Goal: Task Accomplishment & Management: Use online tool/utility

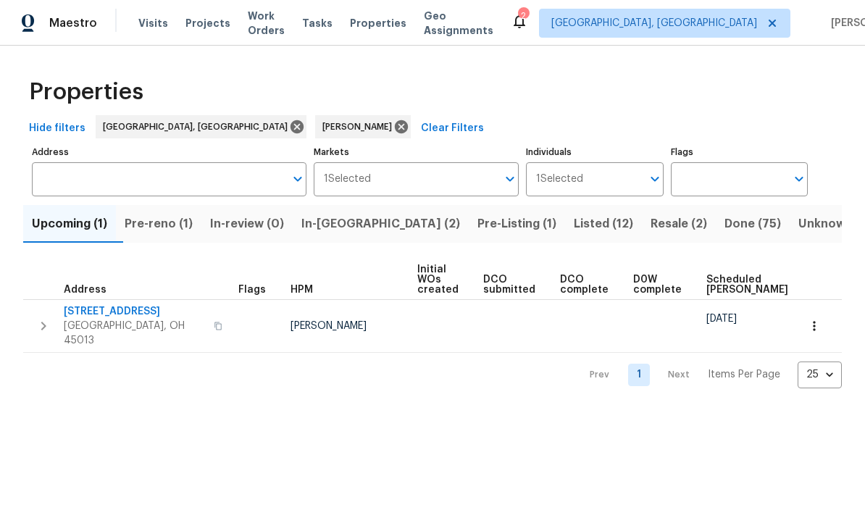
click at [154, 216] on span "Pre-reno (1)" at bounding box center [159, 224] width 68 height 20
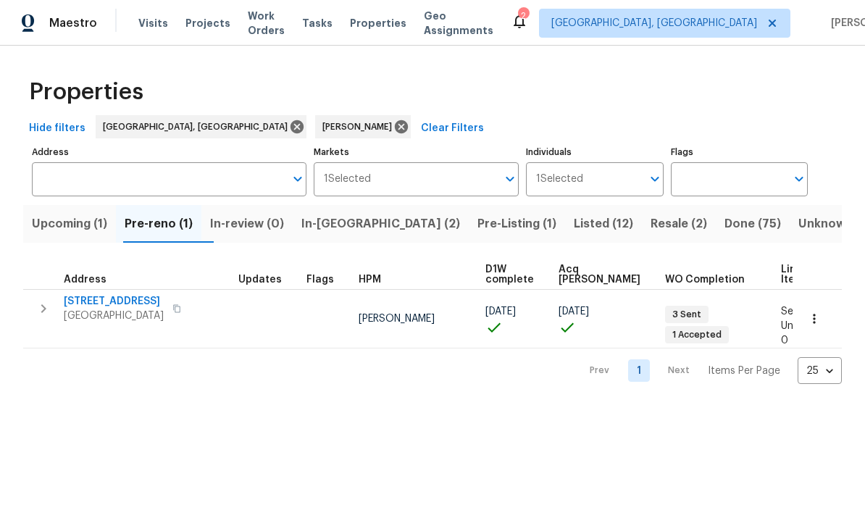
click at [98, 309] on span "Cincinnati, OH 45240" at bounding box center [114, 315] width 100 height 14
click at [356, 227] on span "In-reno (2)" at bounding box center [380, 224] width 159 height 20
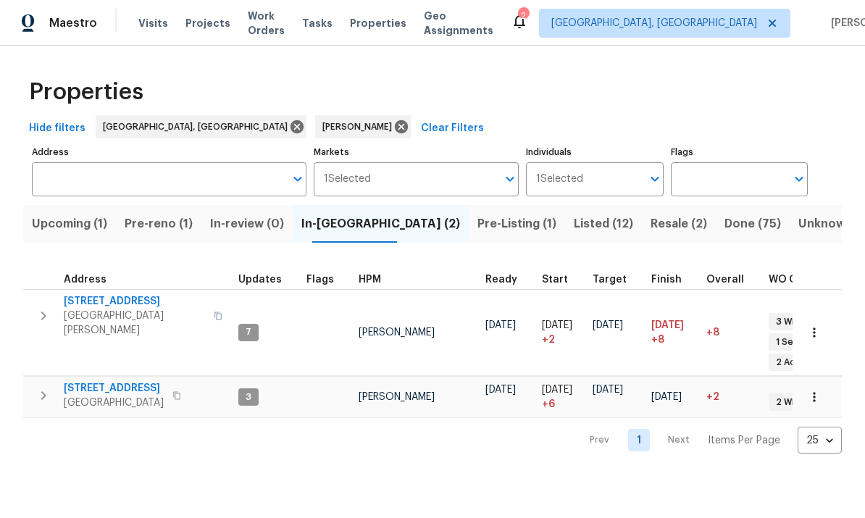
click at [87, 310] on span "West Chester, OH 45069" at bounding box center [134, 322] width 141 height 29
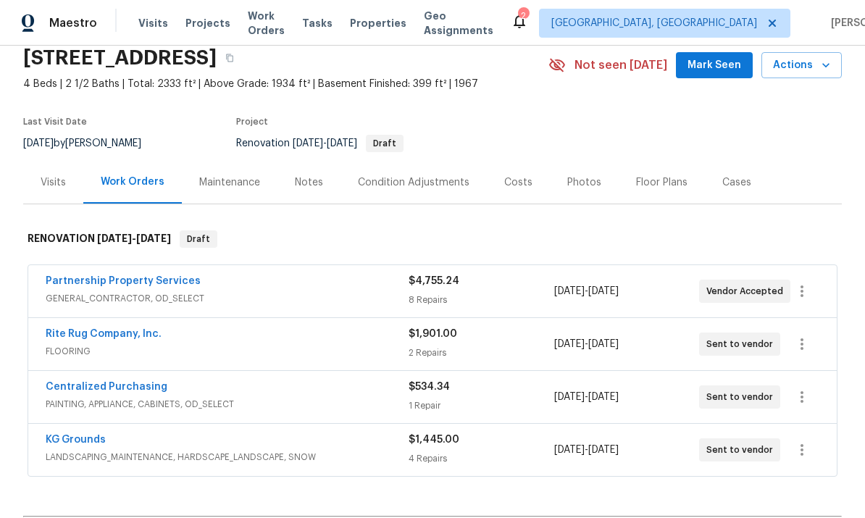
scroll to position [64, 0]
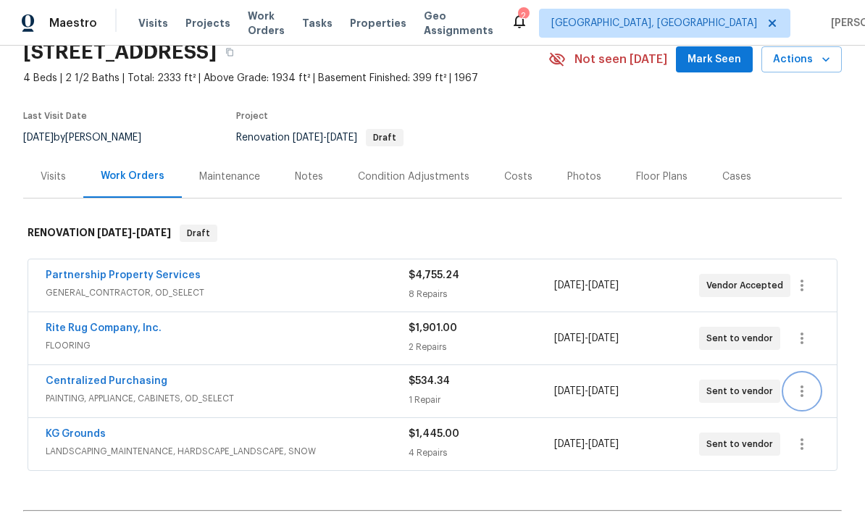
click at [797, 382] on button "button" at bounding box center [801, 391] width 35 height 35
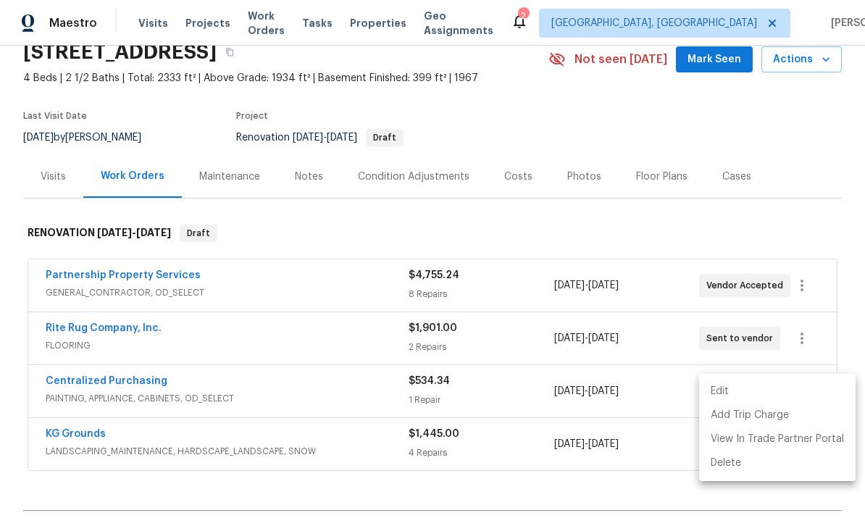
click at [856, 277] on div at bounding box center [432, 259] width 865 height 518
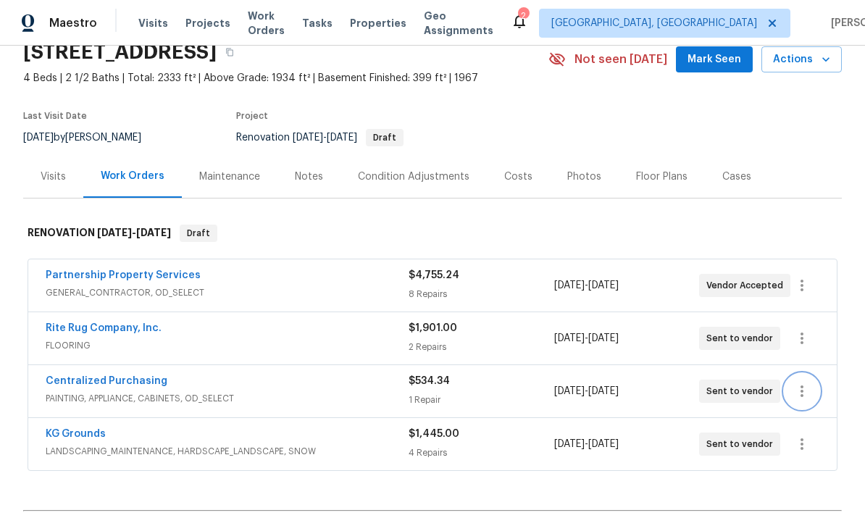
click at [798, 391] on icon "button" at bounding box center [801, 390] width 17 height 17
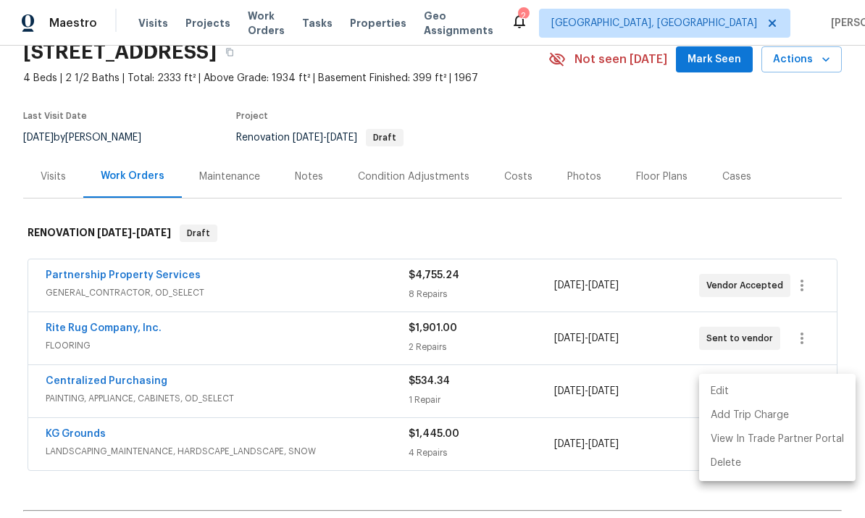
click at [772, 392] on li "Edit" at bounding box center [777, 391] width 156 height 24
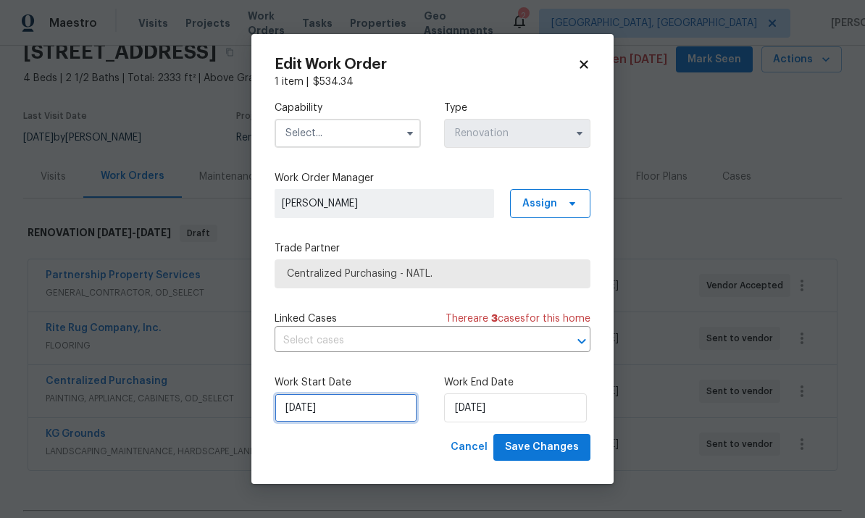
click at [365, 401] on input "10/7/2025" at bounding box center [345, 407] width 143 height 29
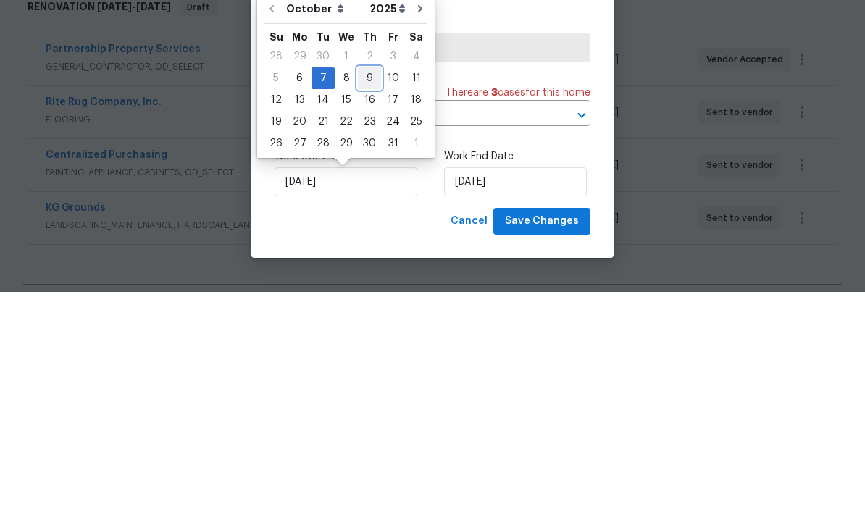
click at [366, 294] on div "9" at bounding box center [369, 304] width 23 height 20
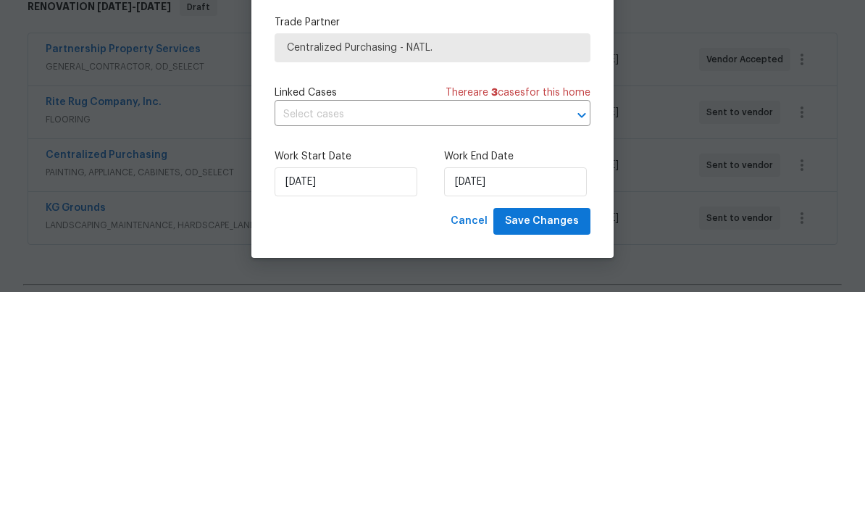
type input "10/9/2025"
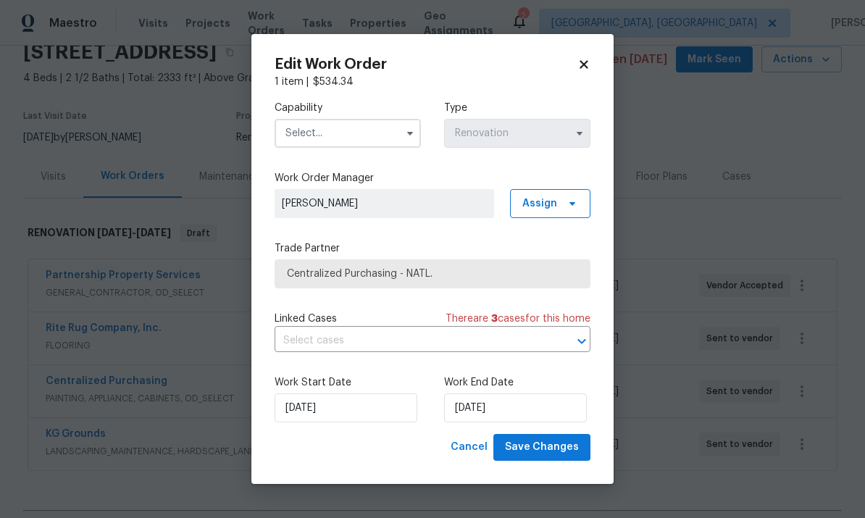
click at [581, 59] on icon at bounding box center [583, 64] width 13 height 13
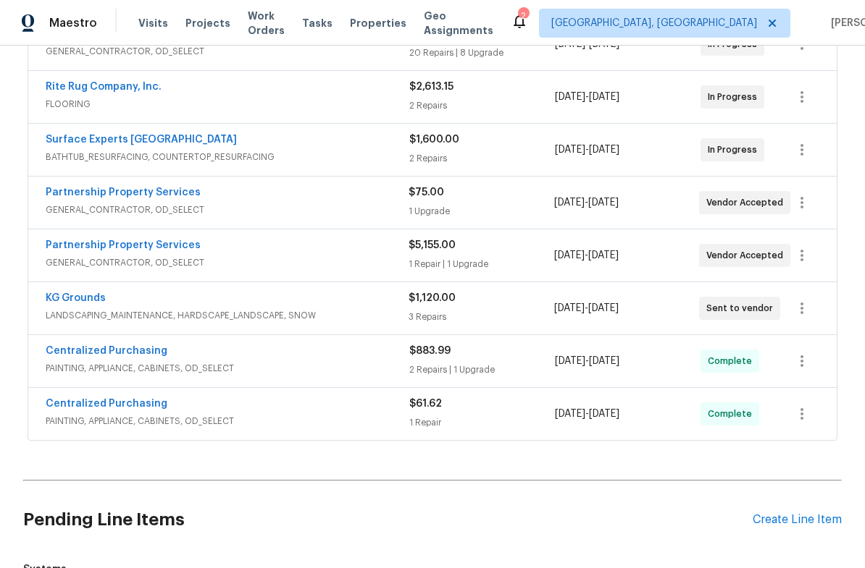
scroll to position [288, 0]
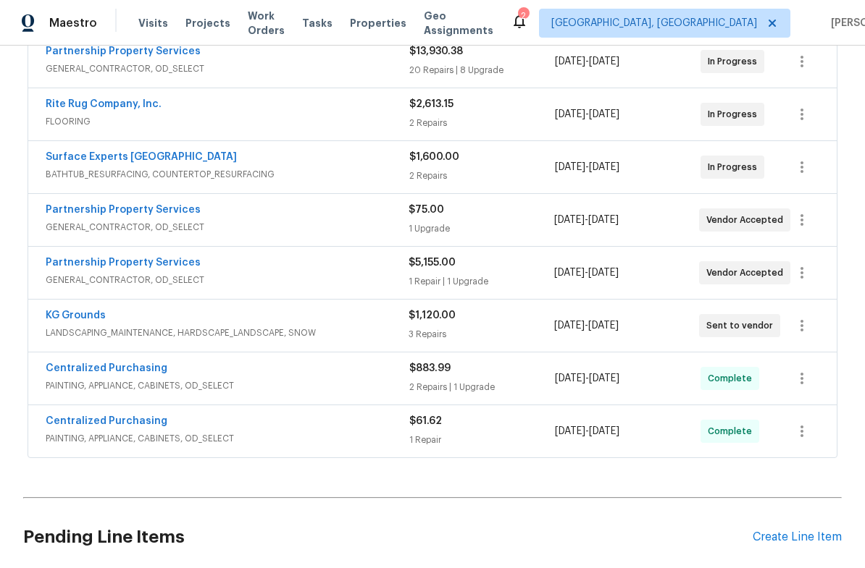
click at [58, 320] on link "KG Grounds" at bounding box center [76, 316] width 60 height 10
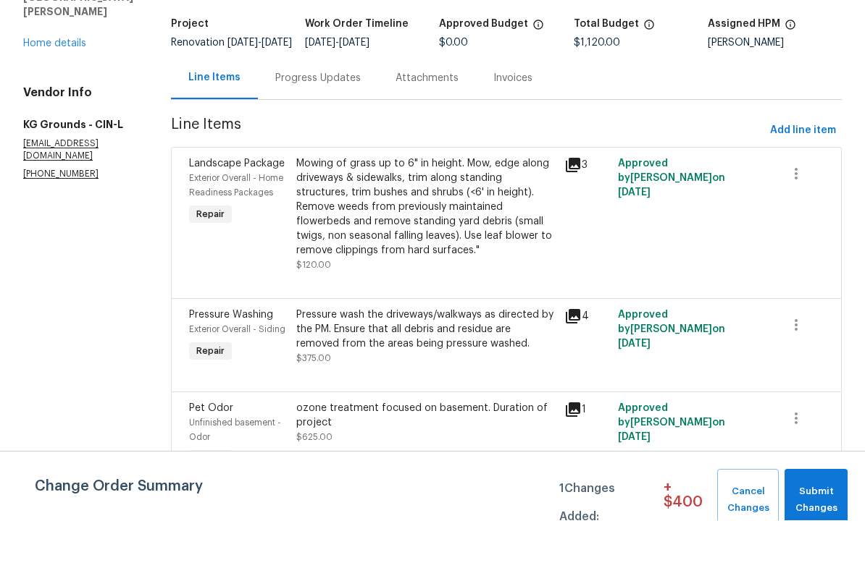
scroll to position [81, 0]
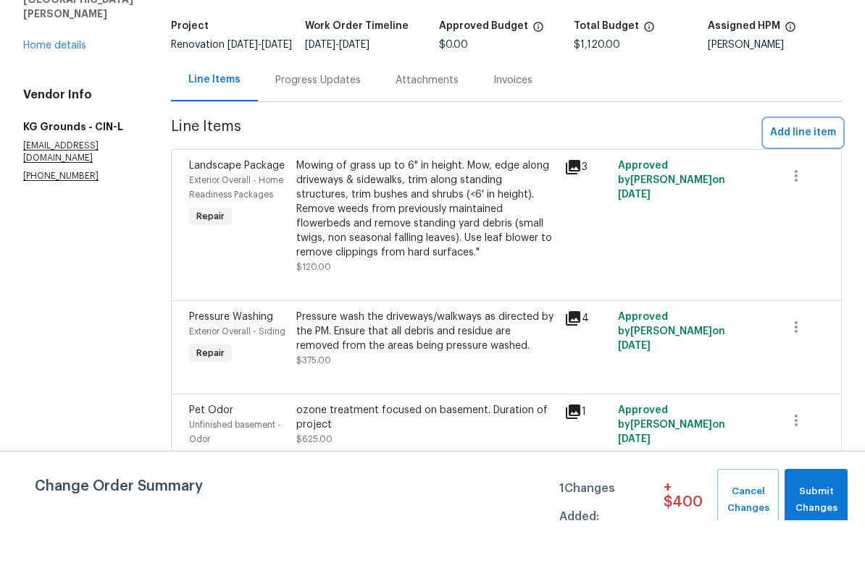
click at [805, 172] on span "Add line item" at bounding box center [803, 181] width 66 height 18
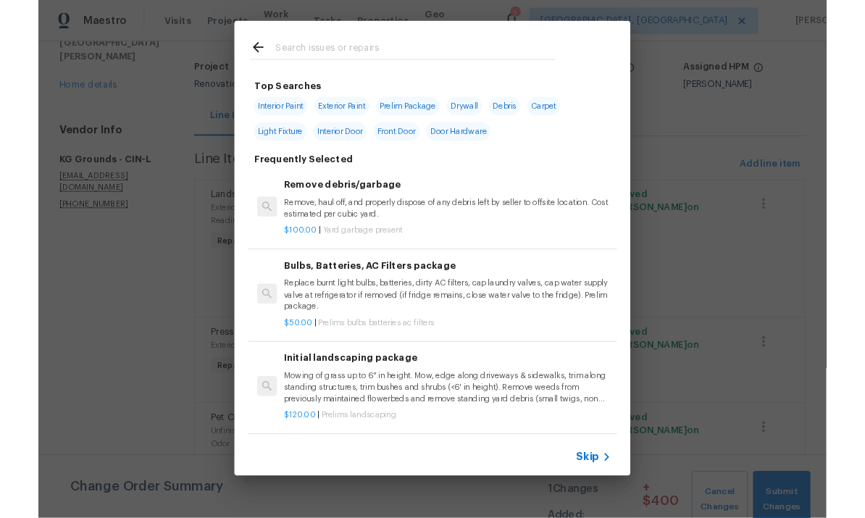
scroll to position [0, 0]
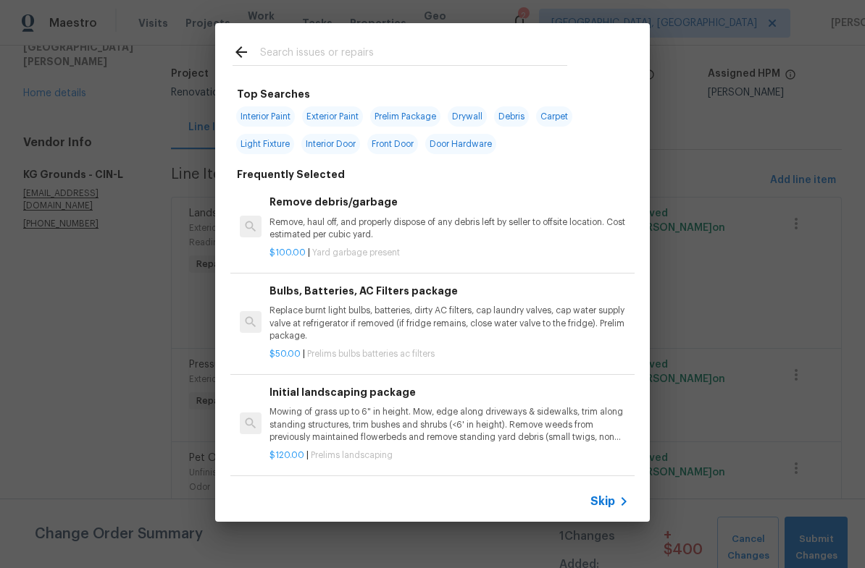
click at [375, 41] on div at bounding box center [399, 51] width 369 height 57
click at [321, 46] on input "text" at bounding box center [413, 54] width 307 height 22
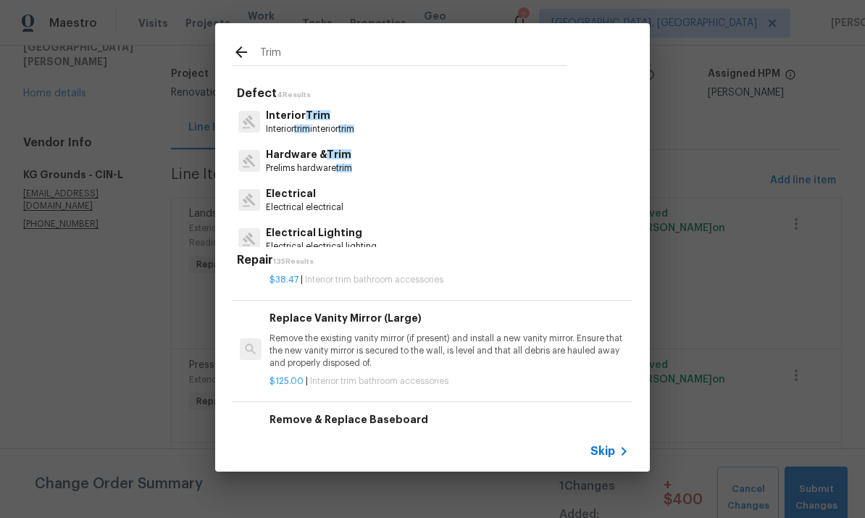
scroll to position [817, -1]
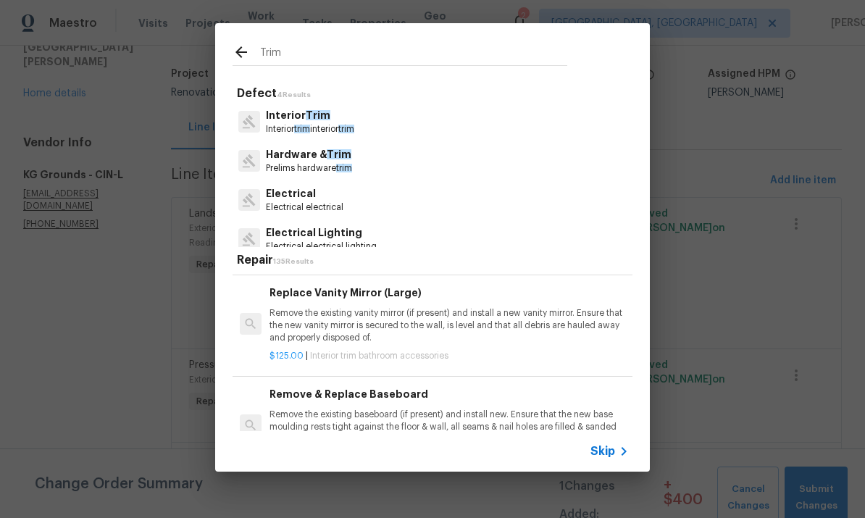
click at [510, 44] on input "Trim" at bounding box center [413, 54] width 307 height 22
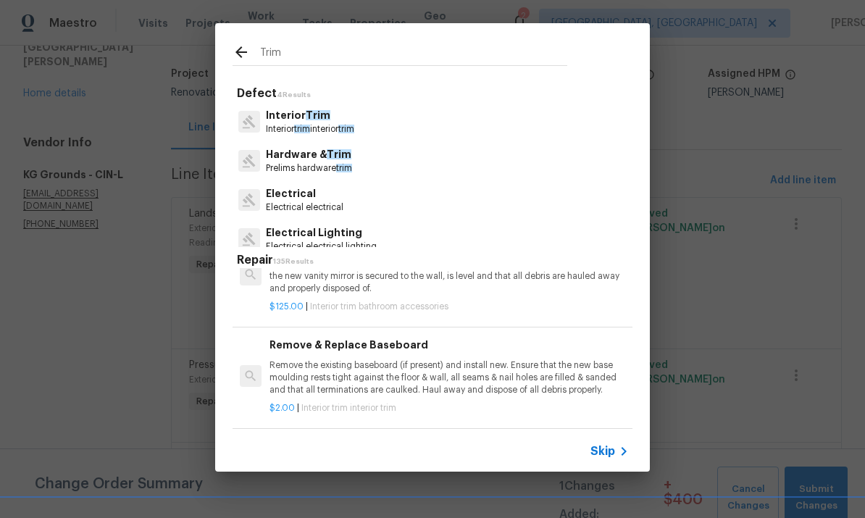
click at [508, 42] on div "Trim" at bounding box center [399, 51] width 369 height 57
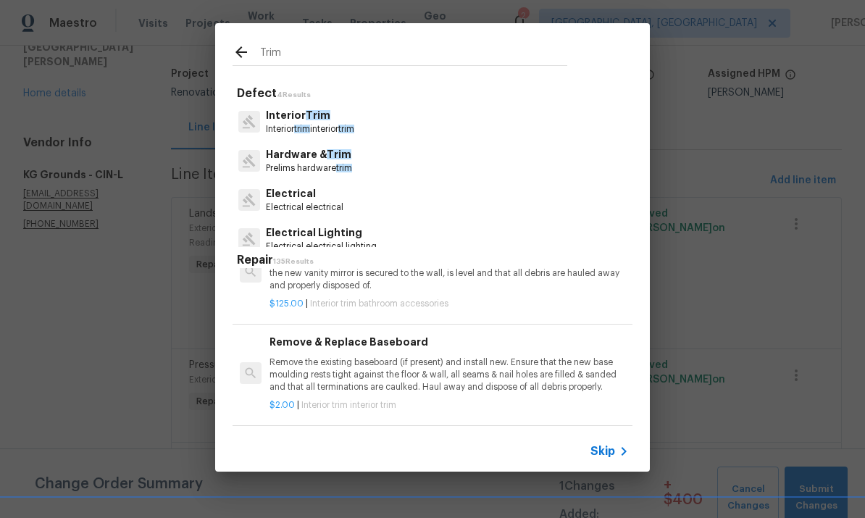
scroll to position [886, 0]
click at [513, 47] on input "Trim" at bounding box center [413, 54] width 307 height 22
type input "T"
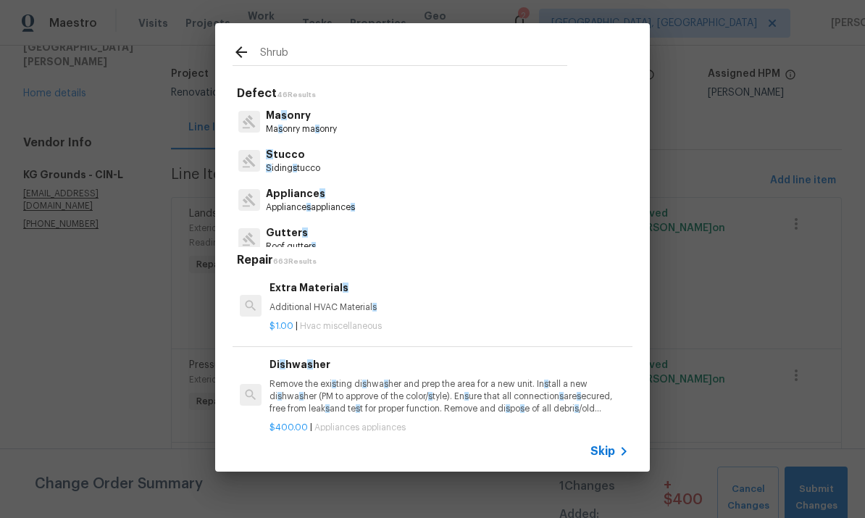
type input "Shrubs"
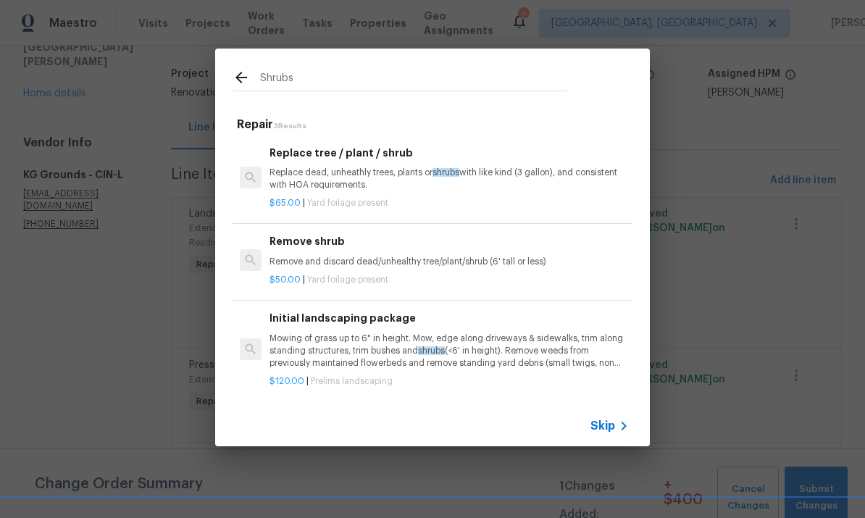
click at [471, 263] on p "Remove and discard dead/unhealthy tree/plant/shrub (6' tall or less)" at bounding box center [448, 262] width 359 height 12
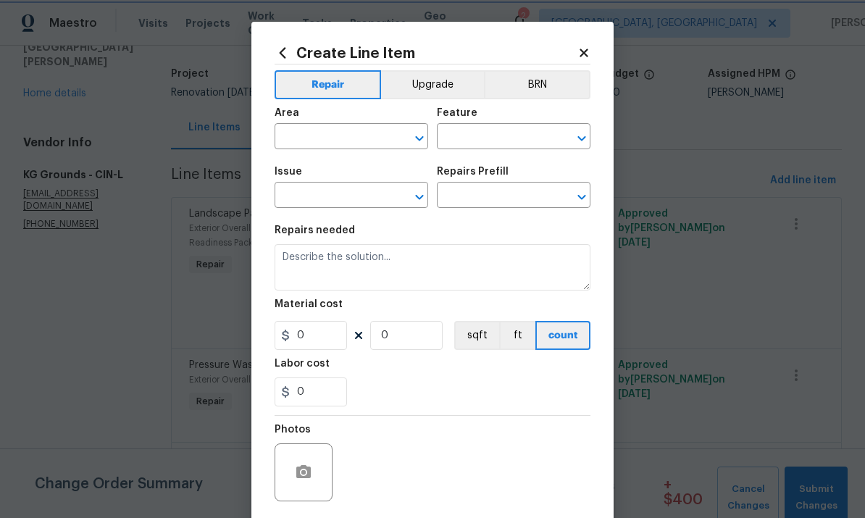
type input "Dead/overgrown tree or foliage"
type input "Remove shrub $50.00"
type textarea "Remove and discard dead/unhealthy tree/plant/shrub (6' tall or less)"
type input "50"
type input "1"
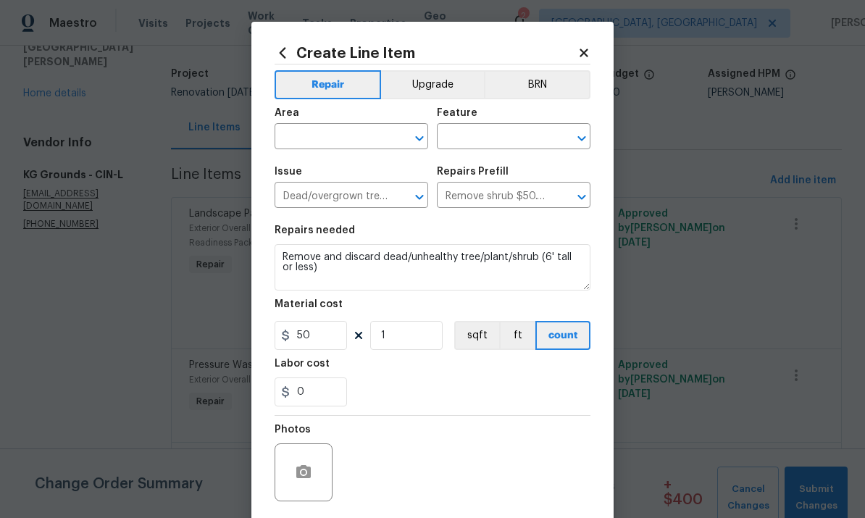
click at [350, 138] on input "text" at bounding box center [330, 138] width 113 height 22
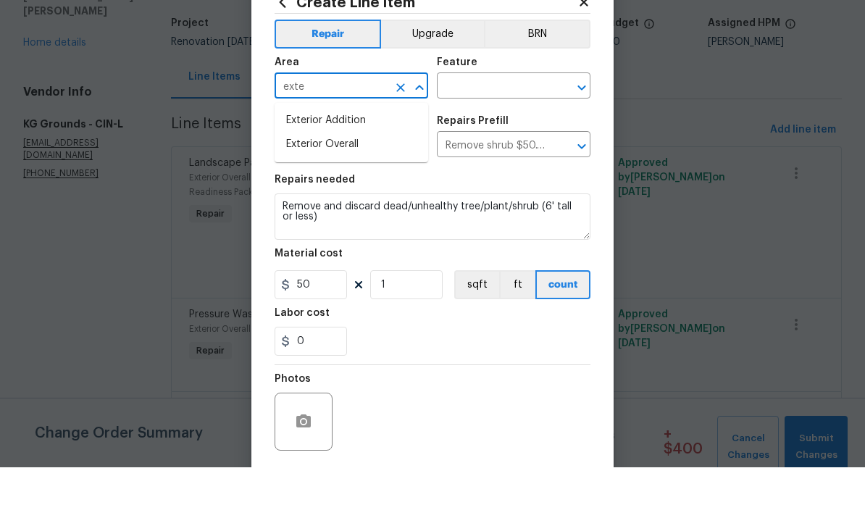
click at [332, 183] on li "Exterior Overall" at bounding box center [350, 195] width 153 height 24
type input "Exterior Overall"
click at [505, 127] on input "text" at bounding box center [493, 138] width 113 height 22
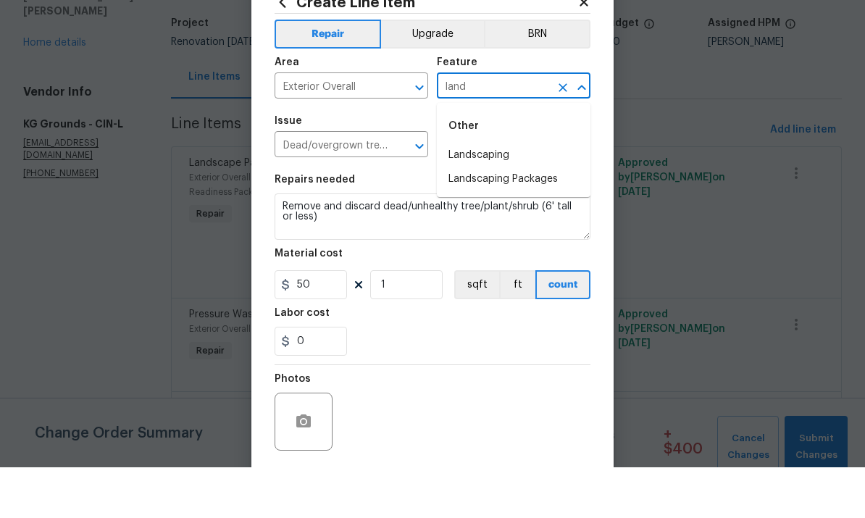
click at [515, 194] on li "Landscaping" at bounding box center [513, 206] width 153 height 24
type input "Landscaping"
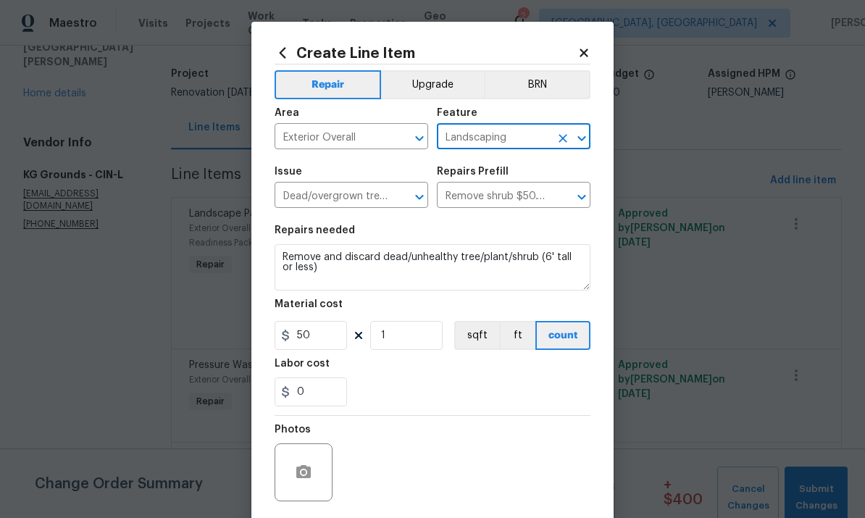
click at [289, 243] on div "Repairs needed" at bounding box center [432, 234] width 316 height 19
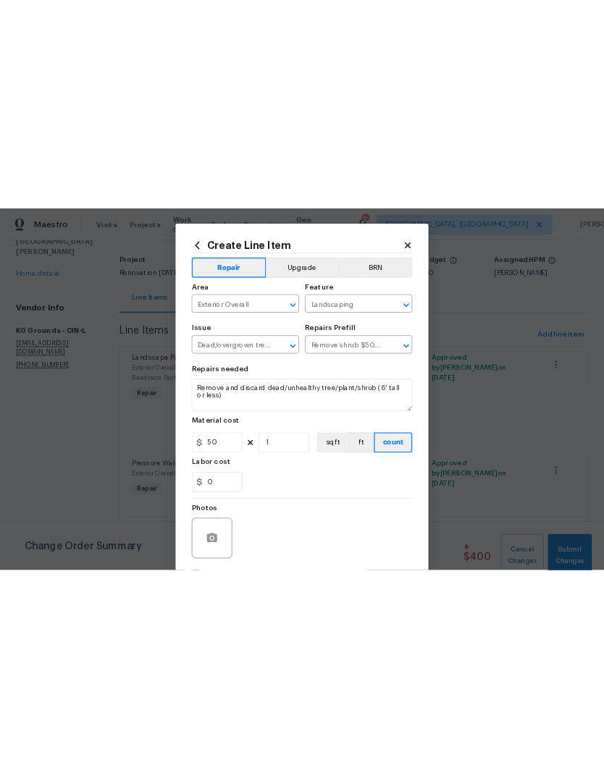
scroll to position [9, 0]
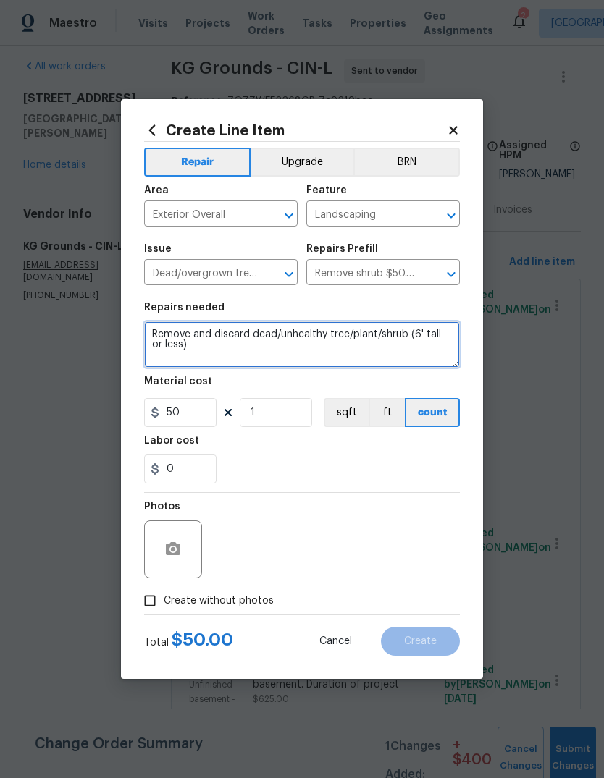
click at [395, 325] on textarea "Remove and discard dead/unhealthy tree/plant/shrub (6' tall or less)" at bounding box center [302, 344] width 316 height 46
click at [394, 325] on textarea "Remove and discard dead/unhealthy tree/plant/shrub (6' tall or less)" at bounding box center [302, 344] width 316 height 46
click at [404, 329] on textarea "Remove and discard dead/unhealthy tree/plant/shrub (6' tall or less)" at bounding box center [302, 344] width 316 height 46
click at [434, 335] on textarea "Remove and discard dead/unhealthy tree/plant/shrub (6' tall or less)" at bounding box center [302, 344] width 316 height 46
click at [433, 335] on textarea "Remove and discard dead/unhealthy tree/plant/shrub (6' tall or less)" at bounding box center [302, 344] width 316 height 46
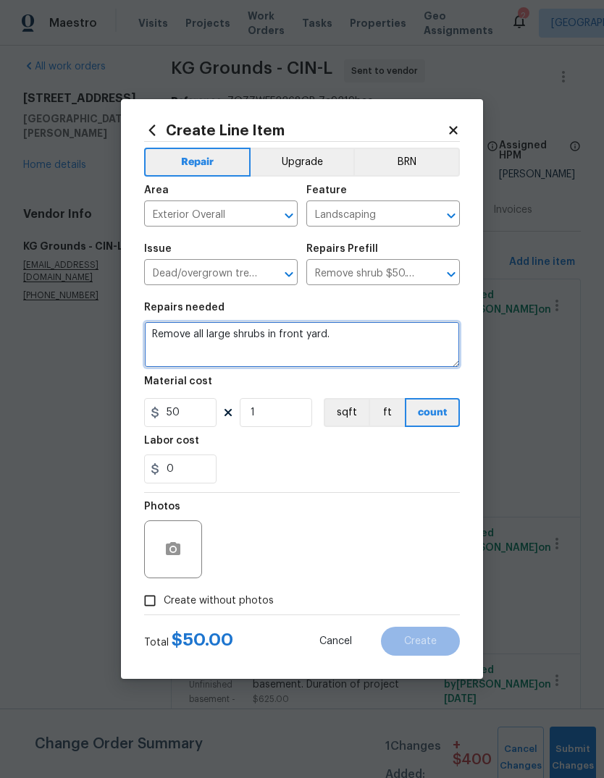
click at [194, 334] on textarea "Remove all large shrubs in front yard." at bounding box center [302, 344] width 316 height 46
click at [270, 343] on textarea "Remove all large shrubs in front yard." at bounding box center [302, 344] width 316 height 46
click at [387, 335] on textarea "Remove all large shrubs in front yard." at bounding box center [302, 344] width 316 height 46
click at [376, 339] on textarea "Remove all large shrubs in front yard, including blue" at bounding box center [302, 344] width 316 height 46
click at [379, 336] on textarea "Remove all large shrubs in front yard, including blue" at bounding box center [302, 344] width 316 height 46
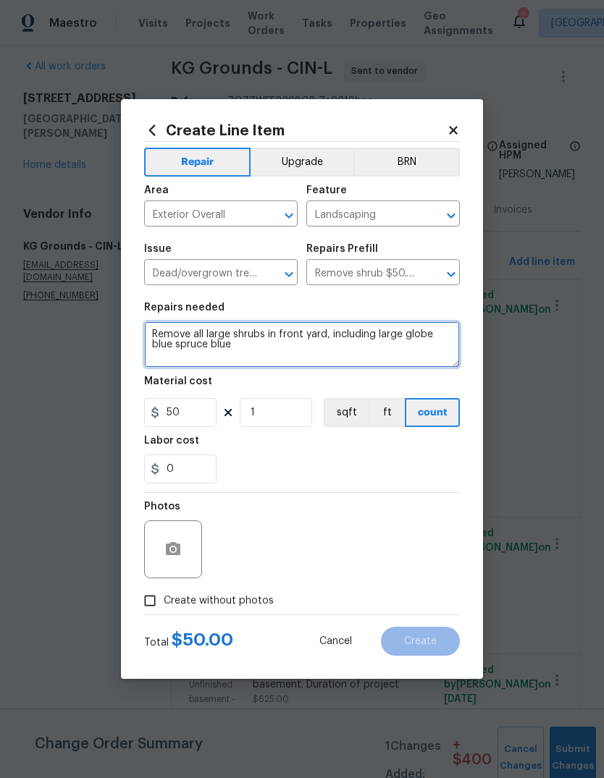
click at [384, 365] on textarea "Remove all large shrubs in front yard, including large globe blue spruce blue" at bounding box center [302, 344] width 316 height 46
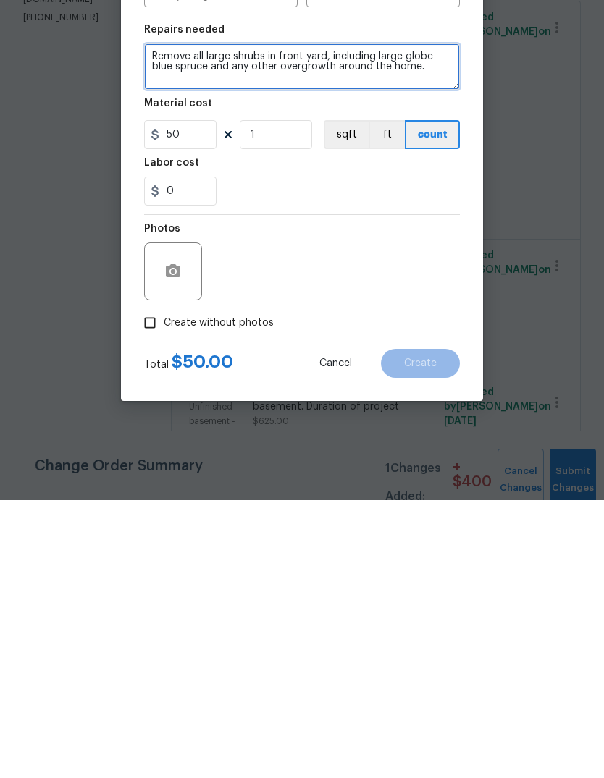
scroll to position [54, 0]
type textarea "Remove all large shrubs in front yard, including large globe blue spruce and an…"
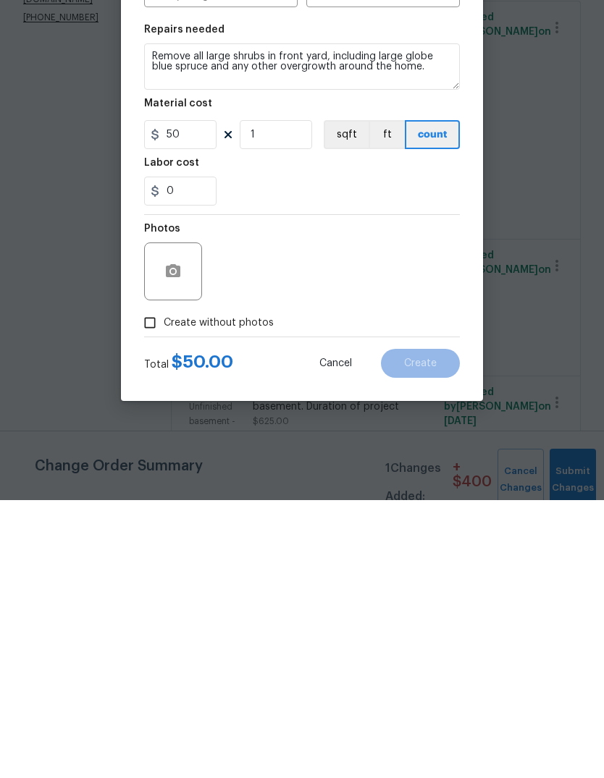
click at [148, 568] on input "Create without photos" at bounding box center [150, 601] width 28 height 28
checkbox input "true"
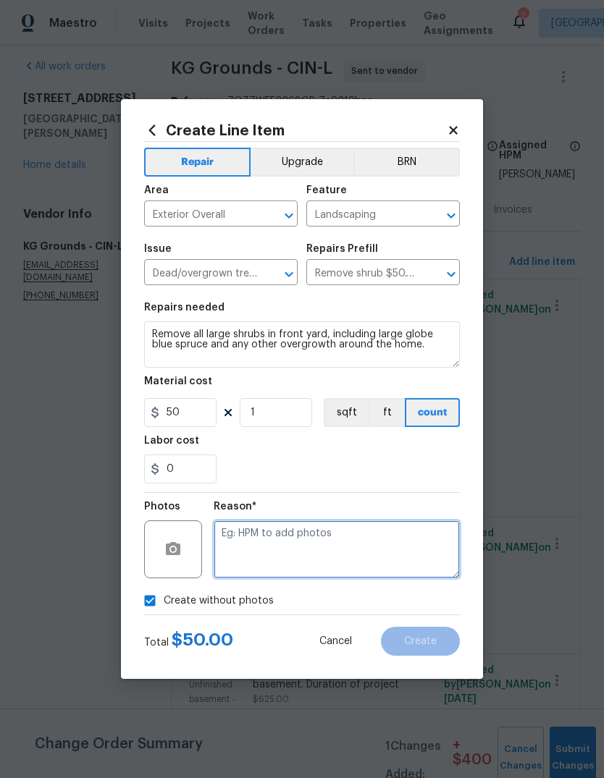
click at [314, 545] on textarea at bounding box center [337, 550] width 246 height 58
type textarea "To add"
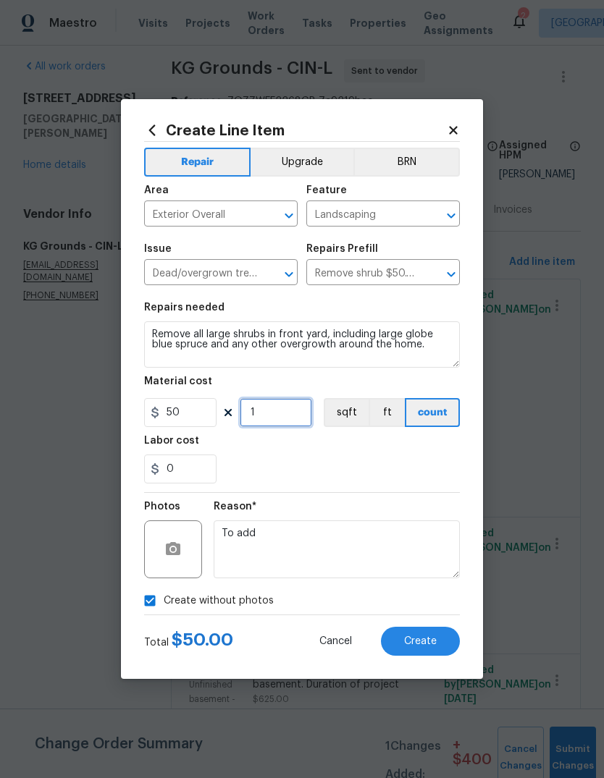
click at [300, 405] on input "1" at bounding box center [276, 412] width 72 height 29
click at [264, 424] on input "1" at bounding box center [276, 412] width 72 height 29
type input "5"
click at [379, 474] on div "0" at bounding box center [302, 469] width 316 height 29
click at [418, 568] on span "Create" at bounding box center [420, 641] width 33 height 11
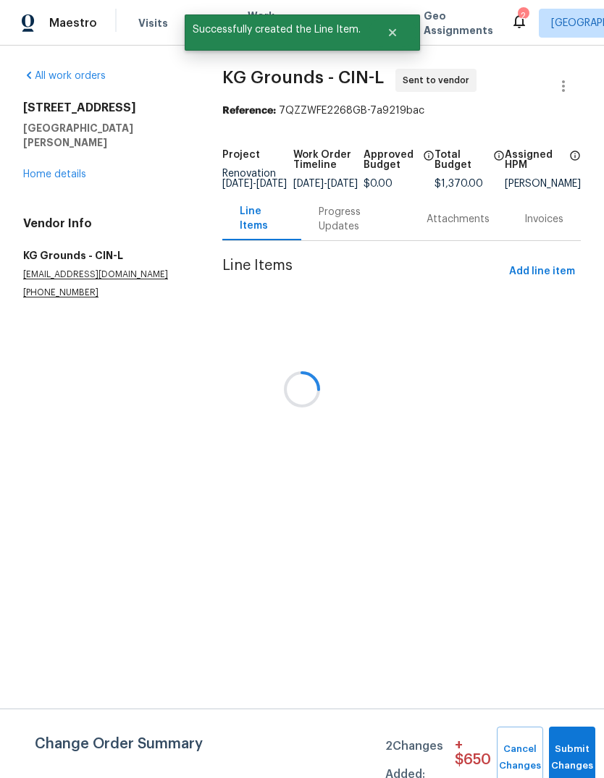
scroll to position [0, 0]
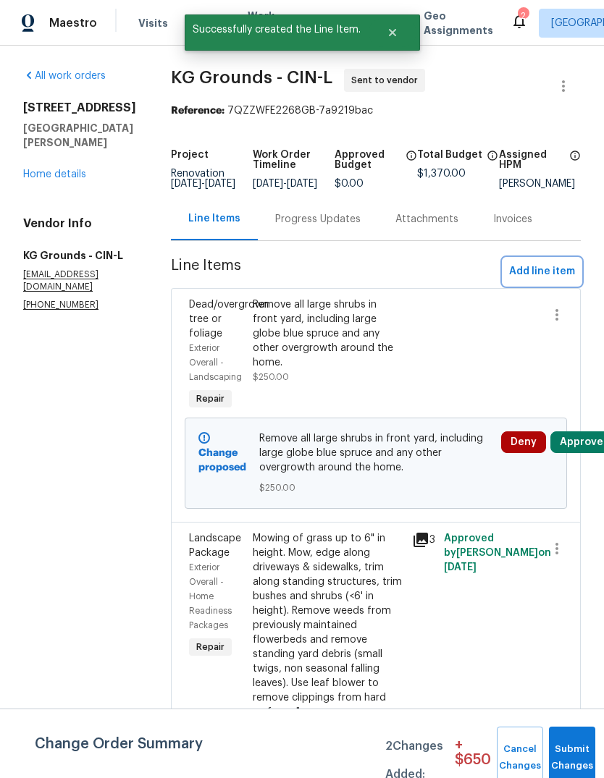
click at [548, 281] on span "Add line item" at bounding box center [542, 272] width 66 height 18
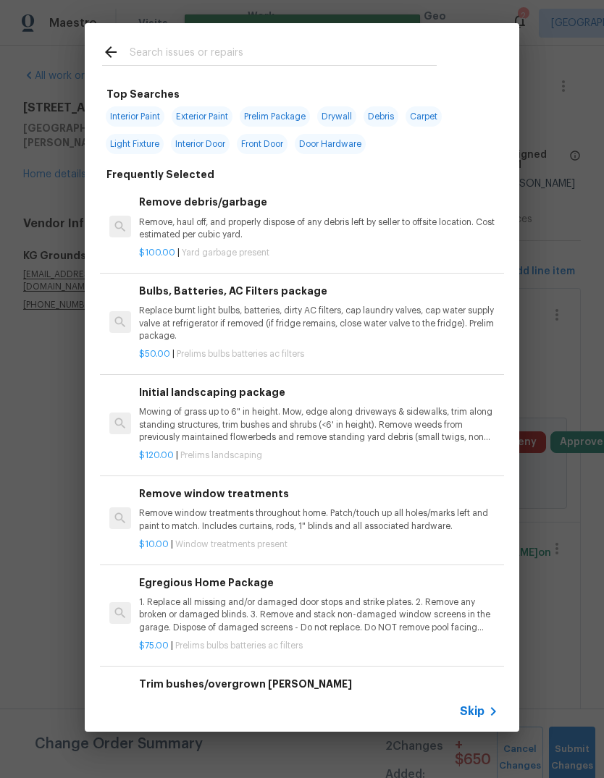
click at [371, 44] on input "text" at bounding box center [283, 54] width 307 height 22
type input "Mulch"
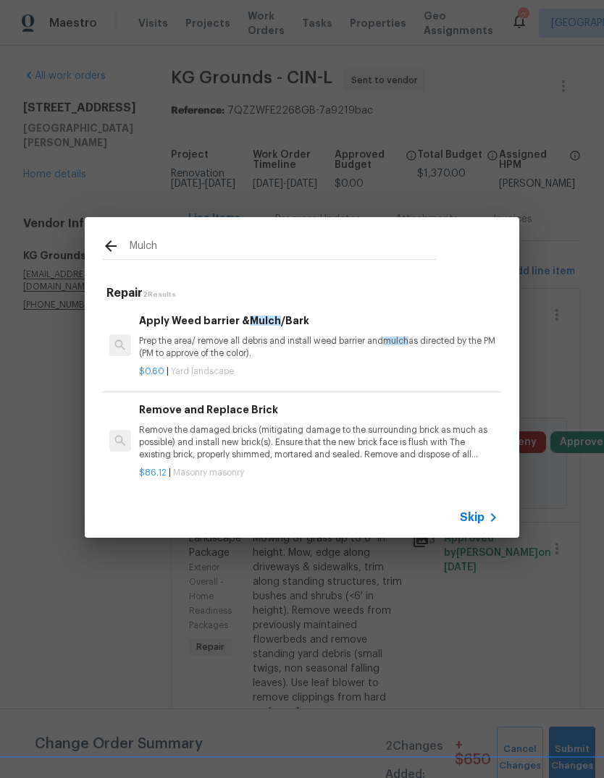
click at [300, 337] on p "Prep the area/ remove all debris and install weed barrier and mulch as directed…" at bounding box center [318, 347] width 359 height 25
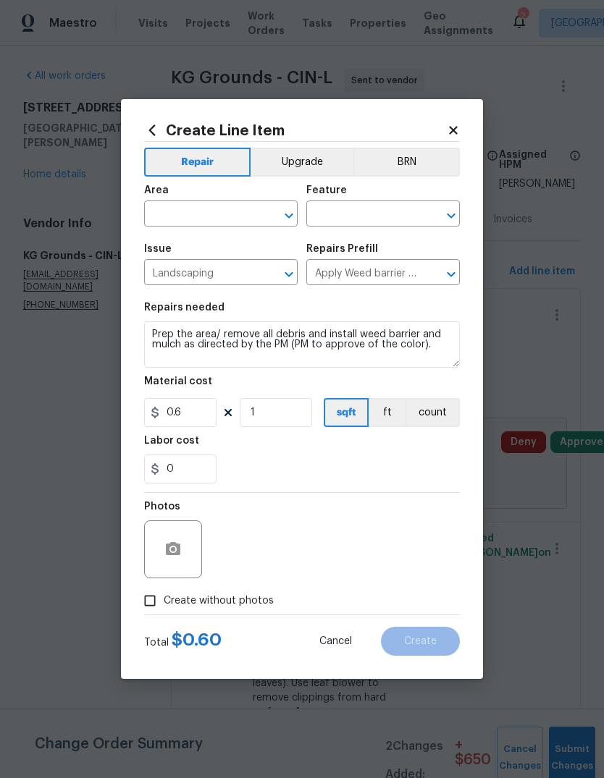
click at [245, 216] on input "text" at bounding box center [200, 215] width 113 height 22
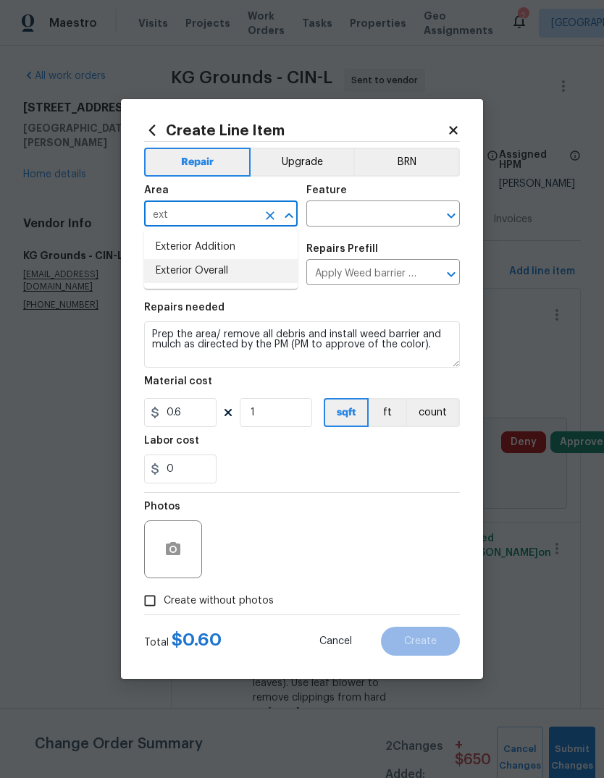
click at [232, 272] on li "Exterior Overall" at bounding box center [220, 271] width 153 height 24
type input "Exterior Overall"
click at [393, 213] on input "text" at bounding box center [362, 215] width 113 height 22
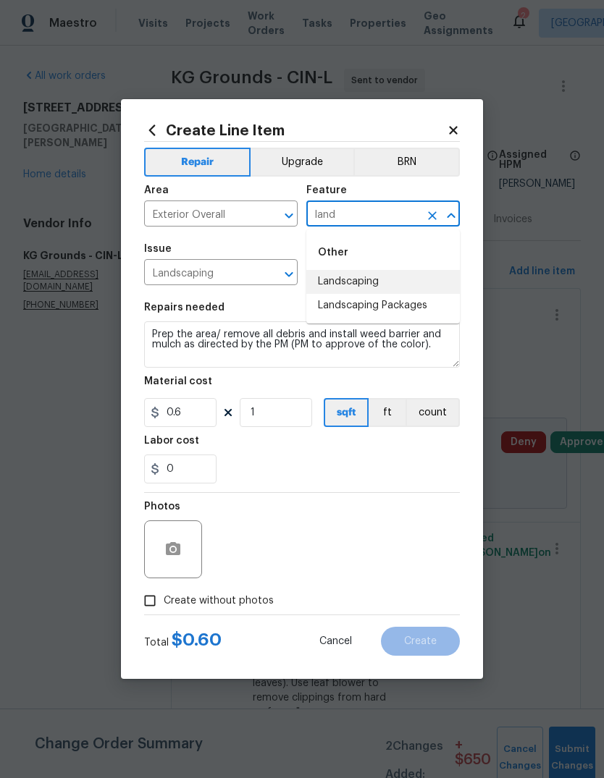
click at [395, 278] on li "Landscaping" at bounding box center [382, 282] width 153 height 24
type input "Landscaping"
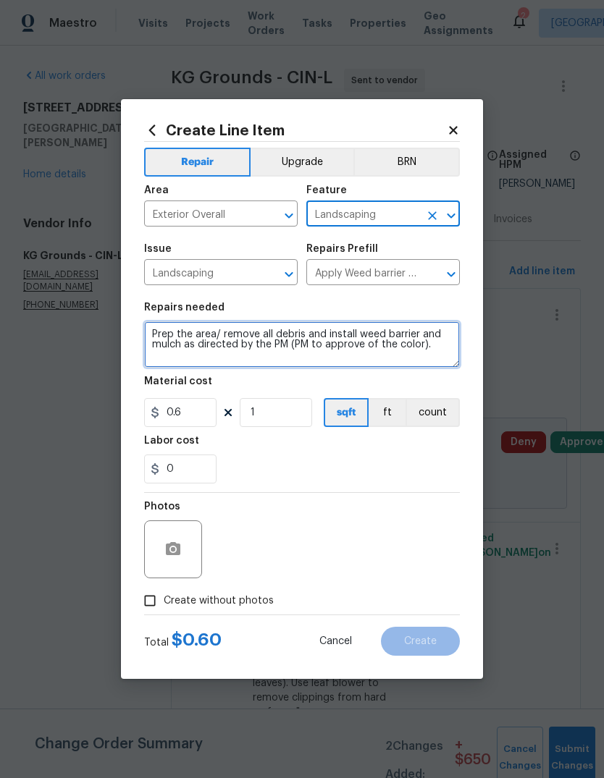
click at [147, 329] on textarea "Prep the area/ remove all debris and install weed barrier and mulch as directed…" at bounding box center [302, 344] width 316 height 46
click at [258, 342] on textarea "Prep the area/ remove all debris and install weed barrier and mulch as directed…" at bounding box center [302, 344] width 316 height 46
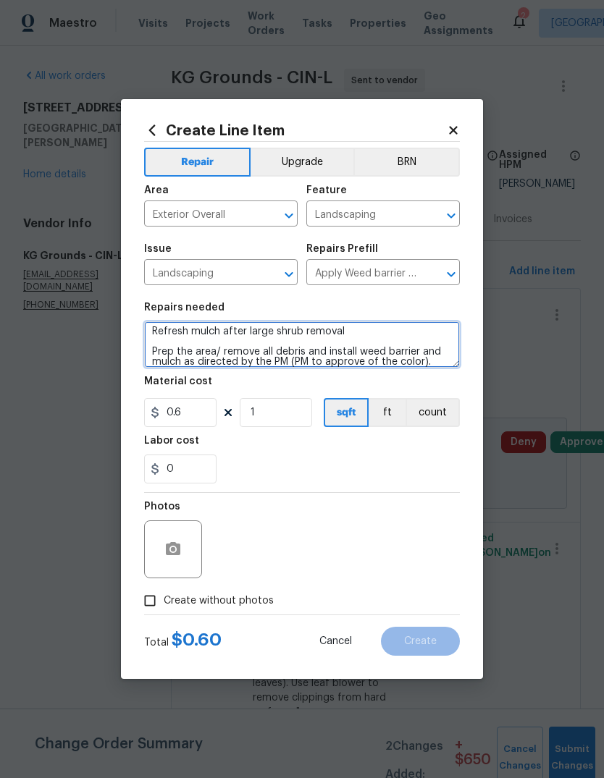
type textarea "Refresh mulch after large shrub removal Prep the area/ remove all debris and in…"
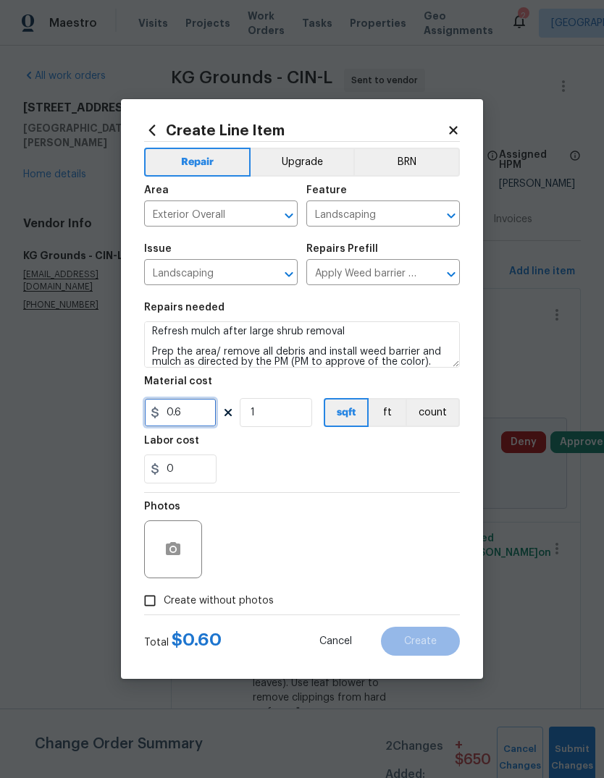
click at [201, 403] on input "0.6" at bounding box center [180, 412] width 72 height 29
click at [201, 408] on input "0.6" at bounding box center [180, 412] width 72 height 29
click at [303, 413] on input "1" at bounding box center [276, 412] width 72 height 29
click at [198, 412] on input "0.6" at bounding box center [180, 412] width 72 height 29
type input "100"
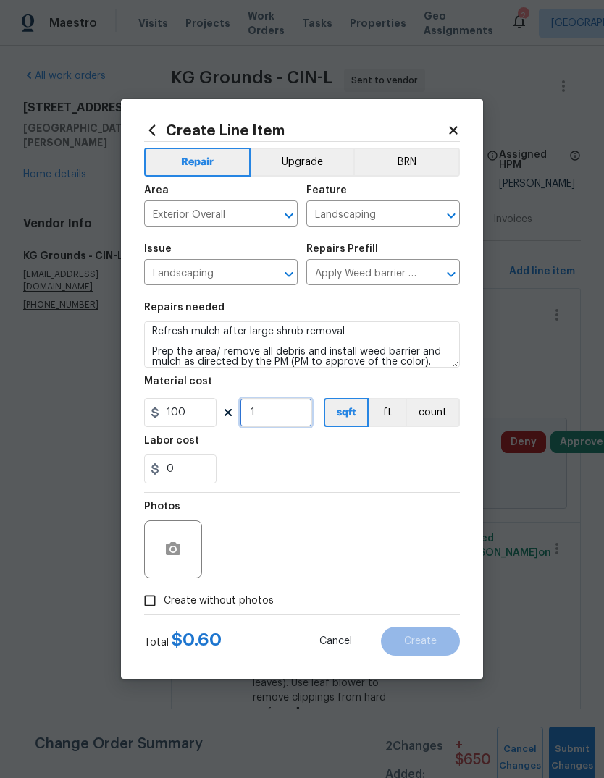
click at [305, 412] on input "1" at bounding box center [276, 412] width 72 height 29
click at [287, 410] on input "0" at bounding box center [276, 412] width 72 height 29
type input "2"
click at [380, 459] on div "0" at bounding box center [302, 469] width 316 height 29
click at [171, 568] on span "Create without photos" at bounding box center [219, 601] width 110 height 15
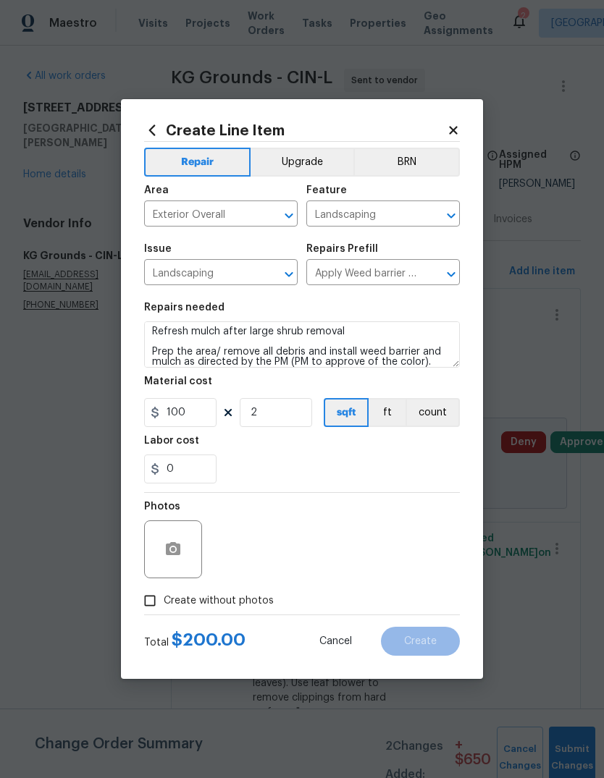
click at [164, 568] on input "Create without photos" at bounding box center [150, 601] width 28 height 28
checkbox input "true"
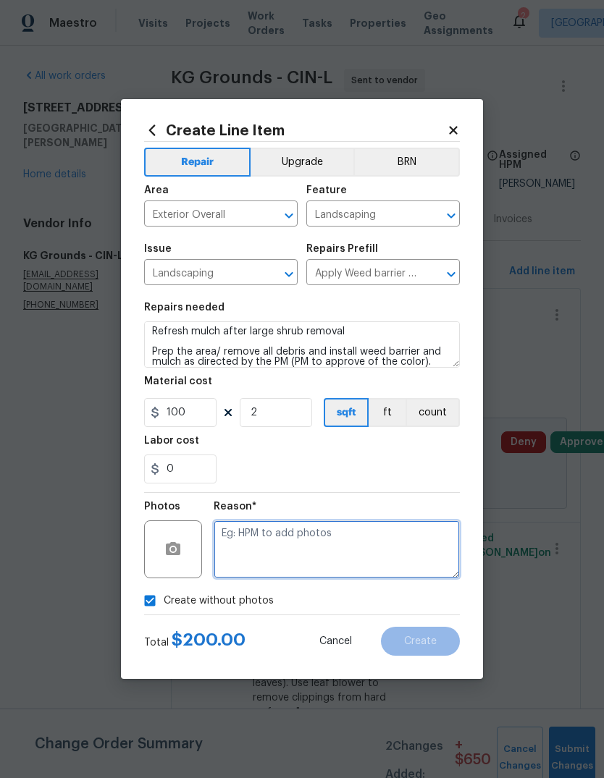
click at [347, 553] on textarea at bounding box center [337, 550] width 246 height 58
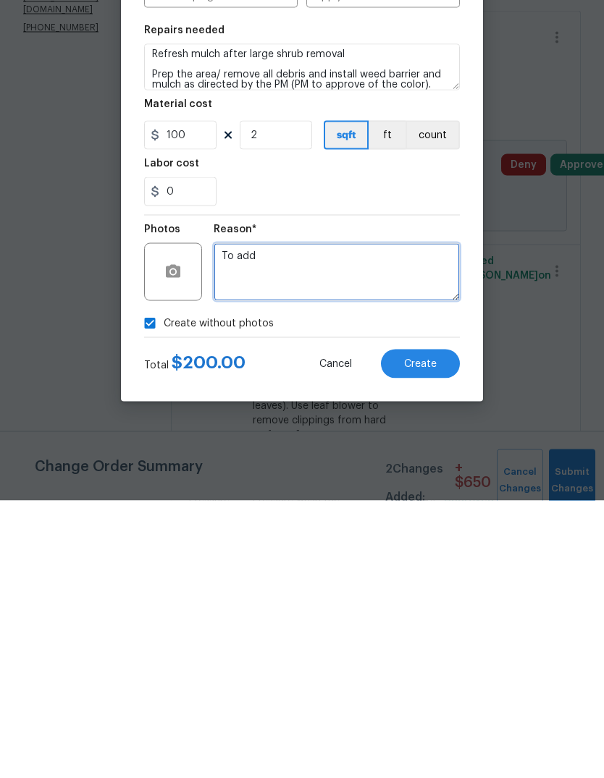
type textarea "To add"
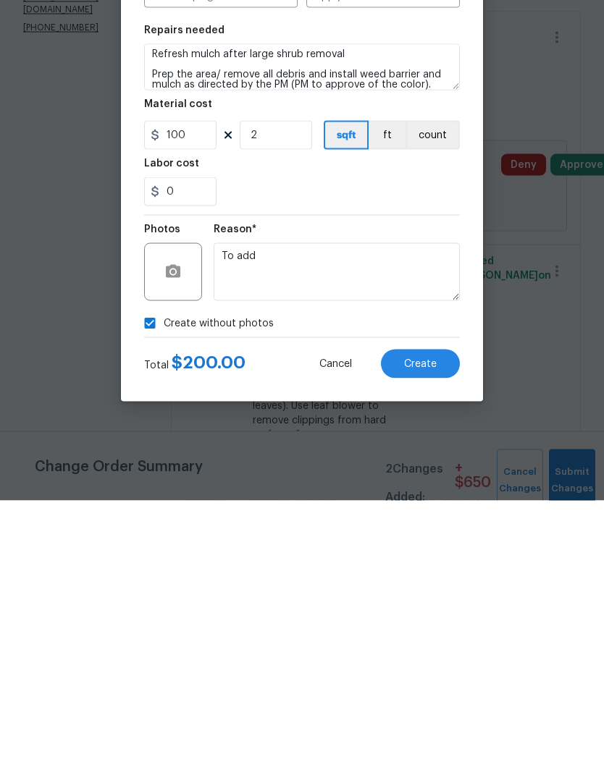
click at [440, 568] on button "Create" at bounding box center [420, 641] width 79 height 29
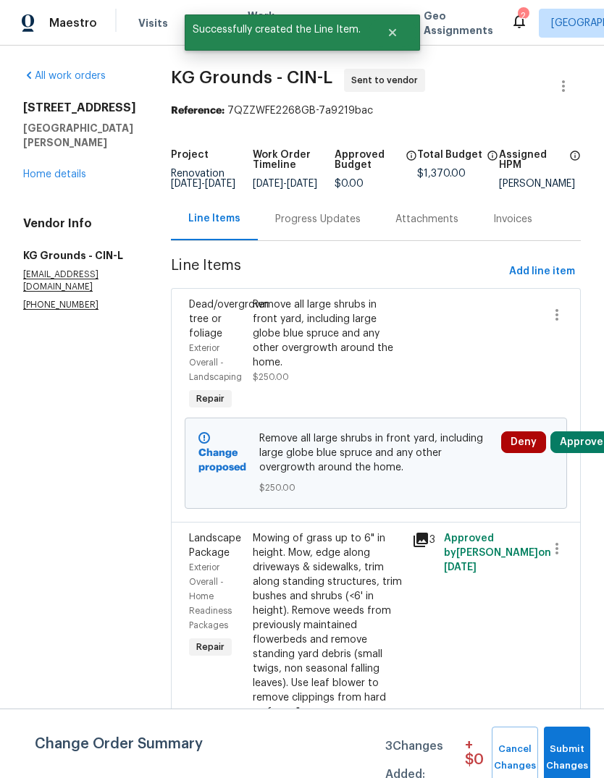
scroll to position [0, 0]
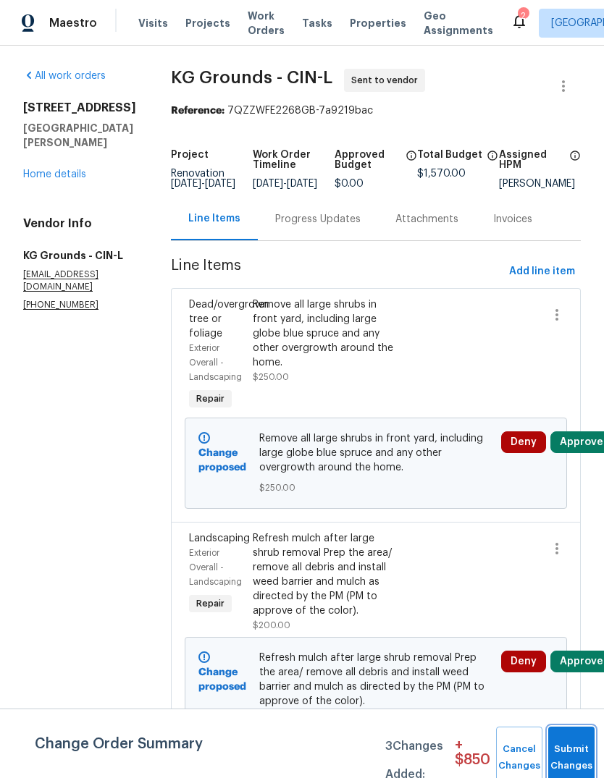
click at [558, 568] on button "Submit Changes" at bounding box center [571, 758] width 46 height 62
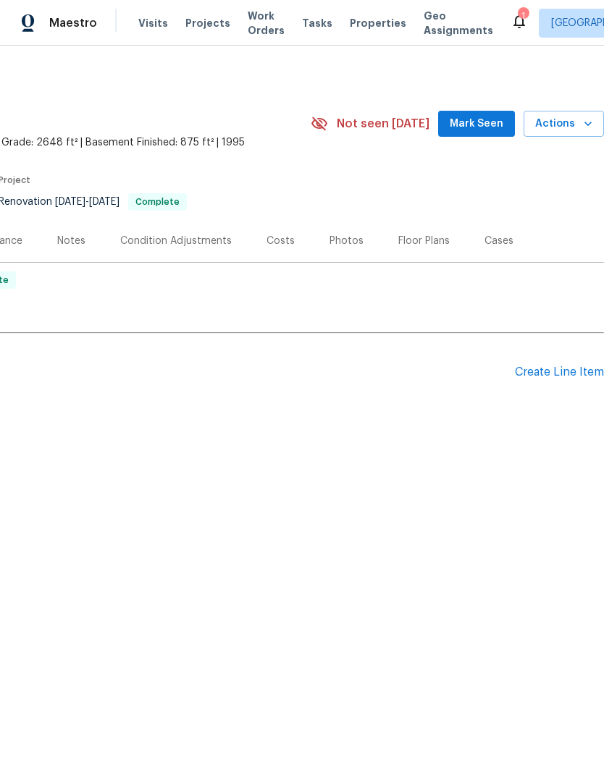
scroll to position [0, 214]
click at [569, 368] on div "Create Line Item" at bounding box center [559, 373] width 89 height 14
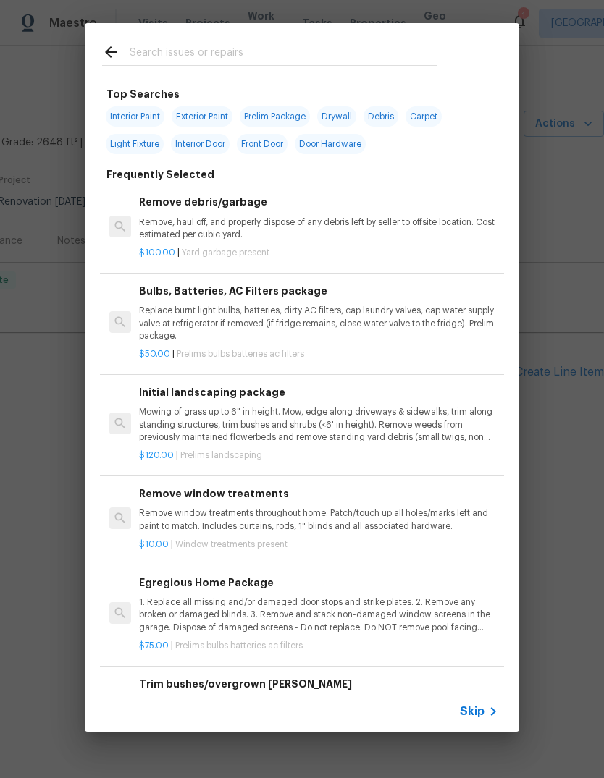
click at [415, 45] on input "text" at bounding box center [283, 54] width 307 height 22
type input "Hvac"
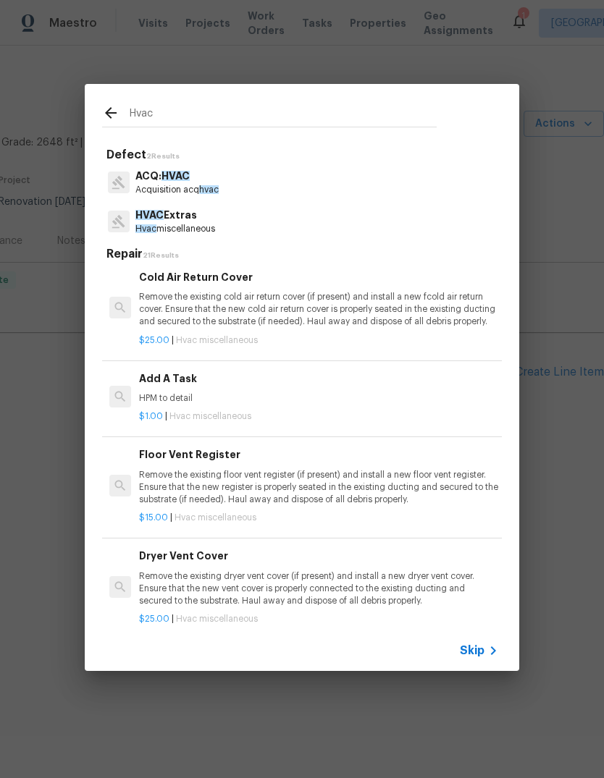
scroll to position [745, 0]
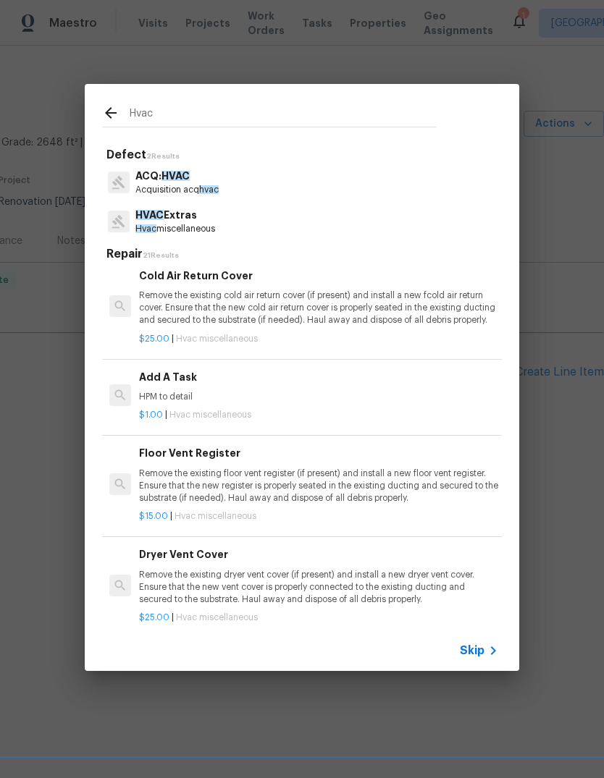
click at [202, 392] on p "HPM to detail" at bounding box center [318, 397] width 359 height 12
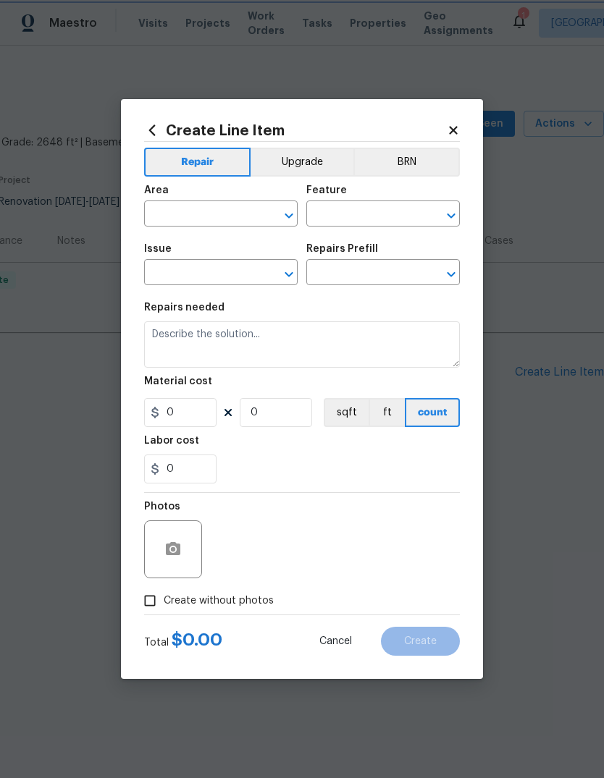
type input "HVAC"
type input "HVAC Extras"
type textarea "HPM to detail"
type input "1"
type input "Add A Task $1.00"
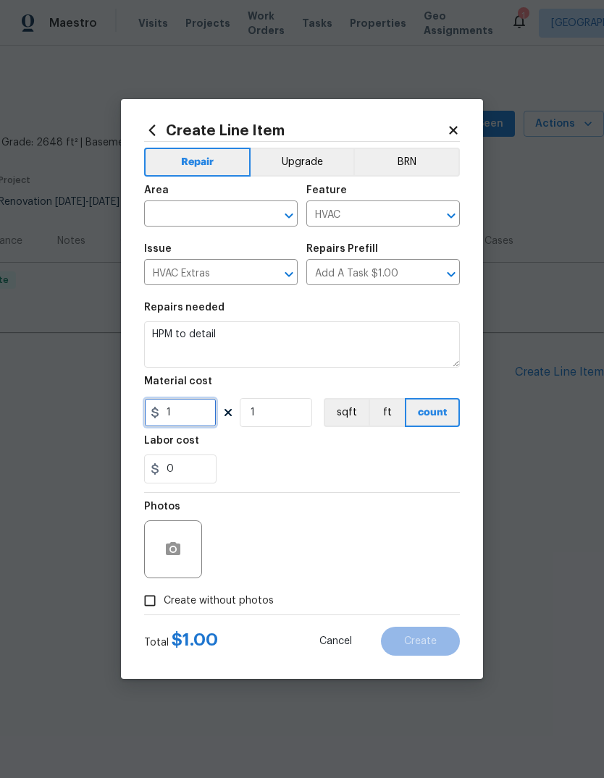
click at [211, 400] on input "1" at bounding box center [180, 412] width 72 height 29
click at [201, 406] on input "1" at bounding box center [180, 412] width 72 height 29
click at [182, 418] on input "1" at bounding box center [180, 412] width 72 height 29
click at [277, 338] on textarea "HPM to detail" at bounding box center [302, 344] width 316 height 46
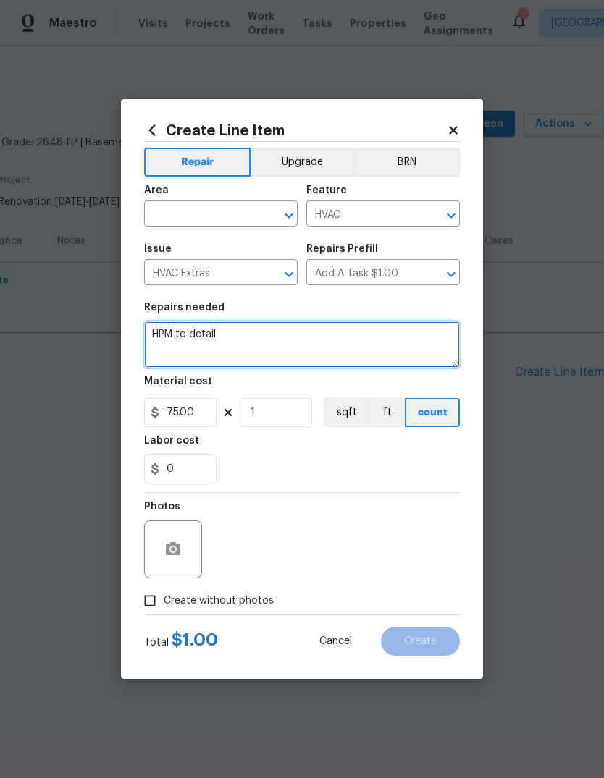
type input "75"
type textarea "H"
click at [321, 332] on textarea "Replace 20x25x4 filter and install air freshener" at bounding box center [302, 344] width 316 height 46
click at [305, 333] on textarea "Replace 20x25x4 filter and install air freshener" at bounding box center [302, 344] width 316 height 46
click at [448, 340] on textarea "Replace 20x25x4 filter and install multiple air freshener" at bounding box center [302, 344] width 316 height 46
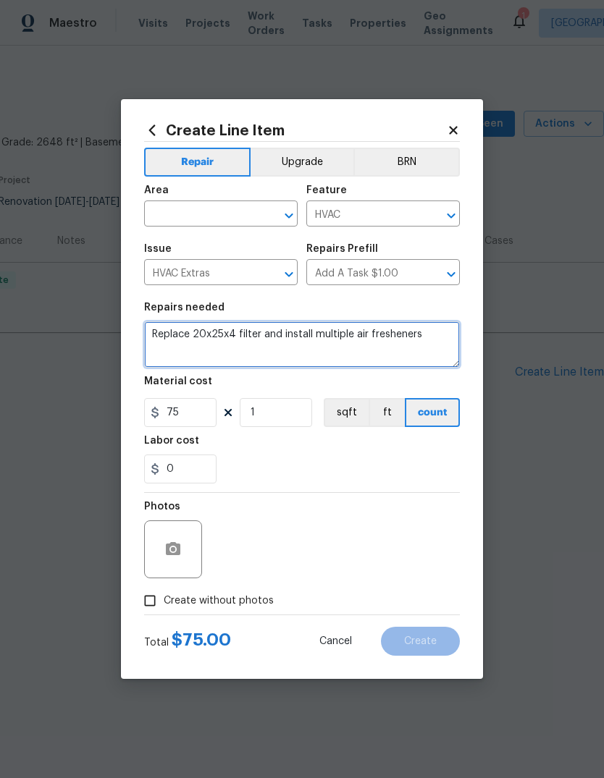
type textarea "Replace 20x25x4 filter and install multiple air fresheners"
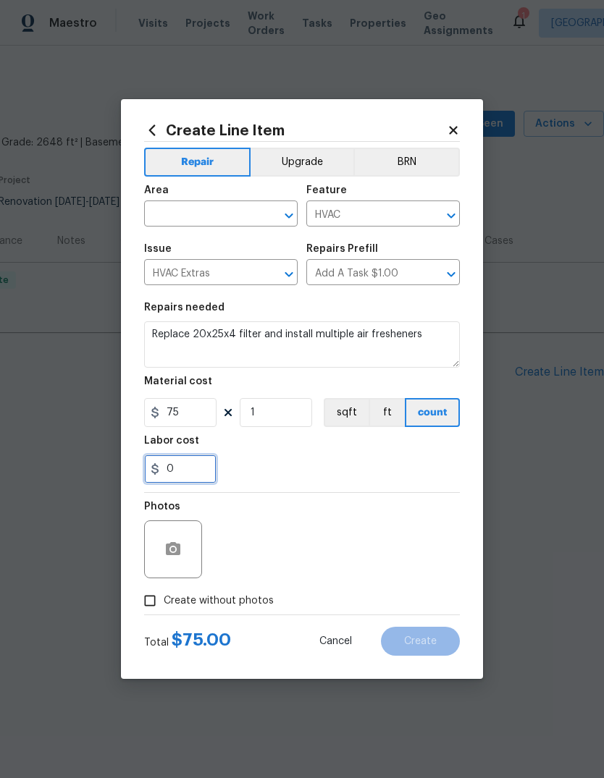
click at [206, 467] on input "0" at bounding box center [180, 469] width 72 height 29
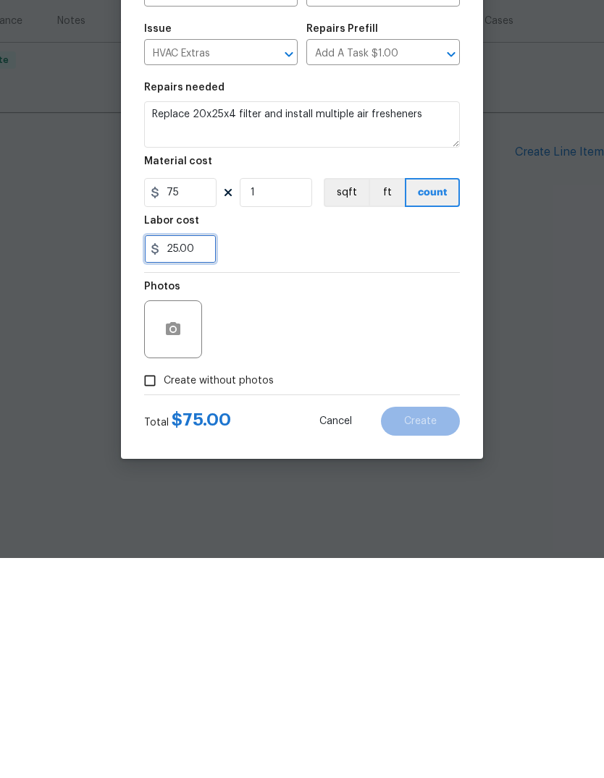
type input "25.00"
click at [153, 587] on input "Create without photos" at bounding box center [150, 601] width 28 height 28
checkbox input "true"
type input "25"
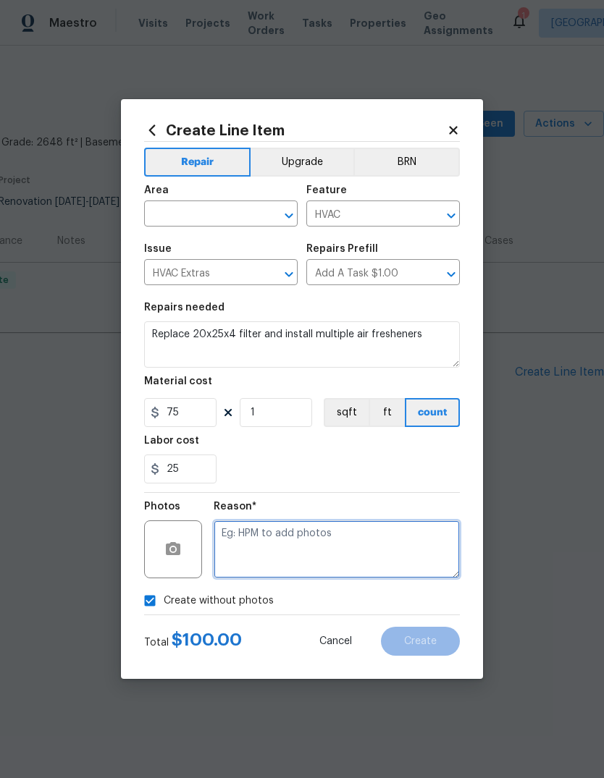
click at [361, 570] on textarea at bounding box center [337, 550] width 246 height 58
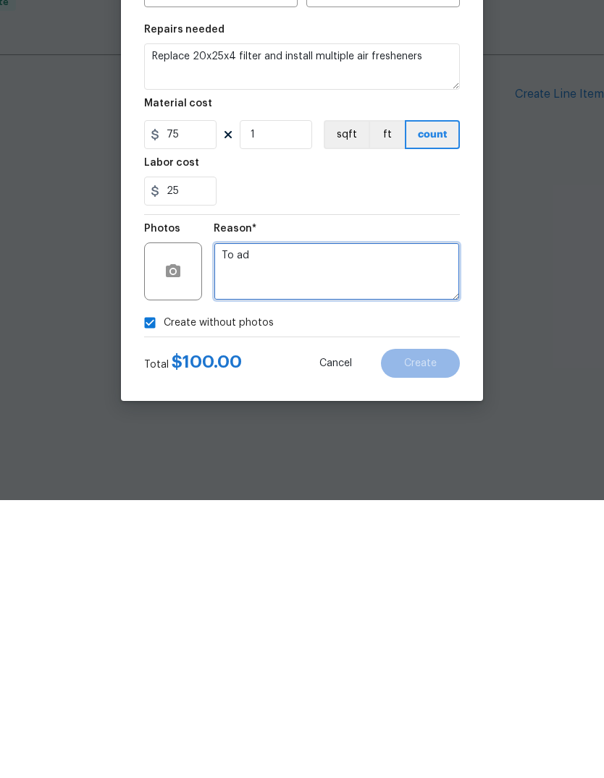
type textarea "To add"
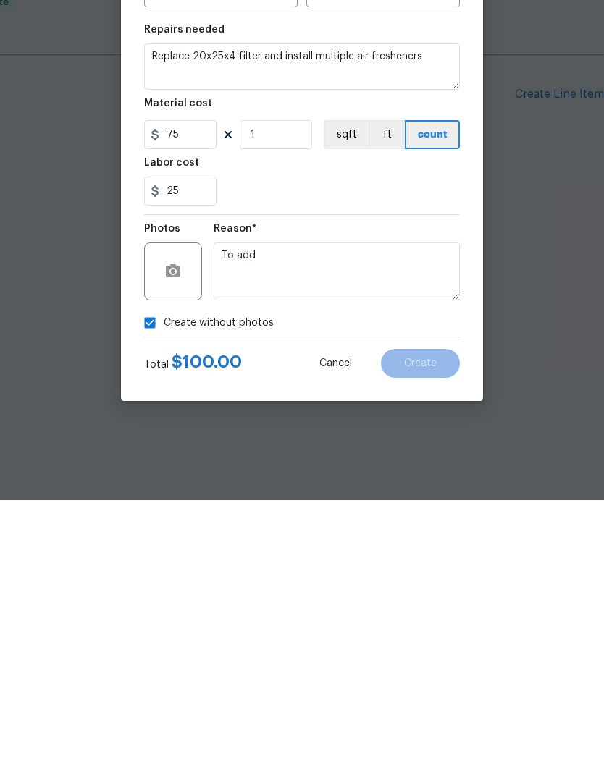
click at [316, 627] on button "Cancel" at bounding box center [335, 641] width 79 height 29
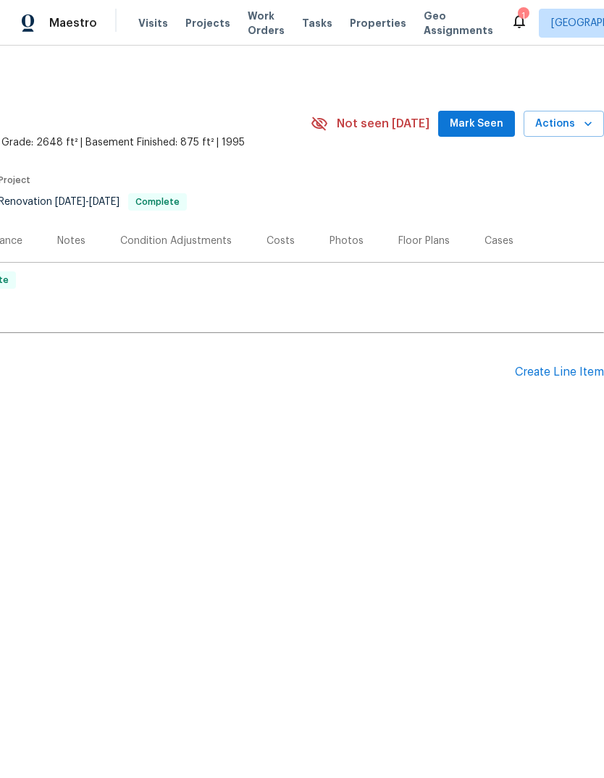
click at [560, 369] on div "Create Line Item" at bounding box center [559, 373] width 89 height 14
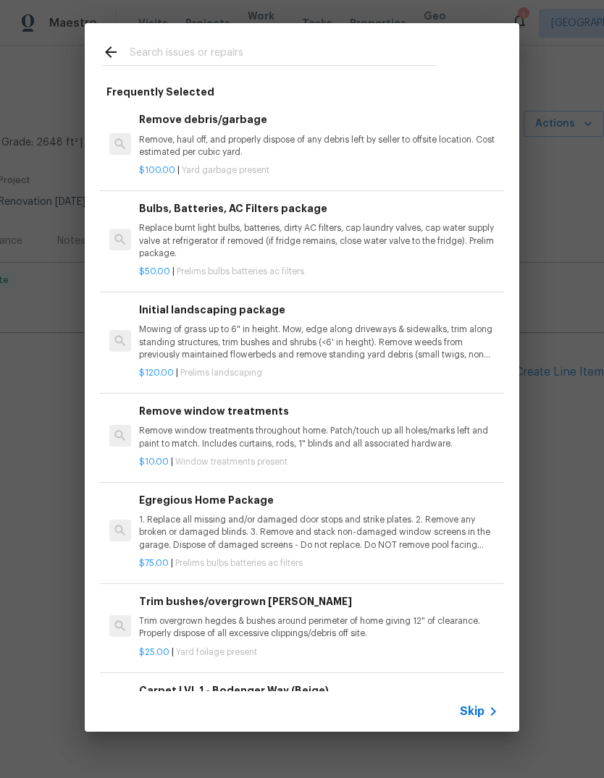
scroll to position [18, 0]
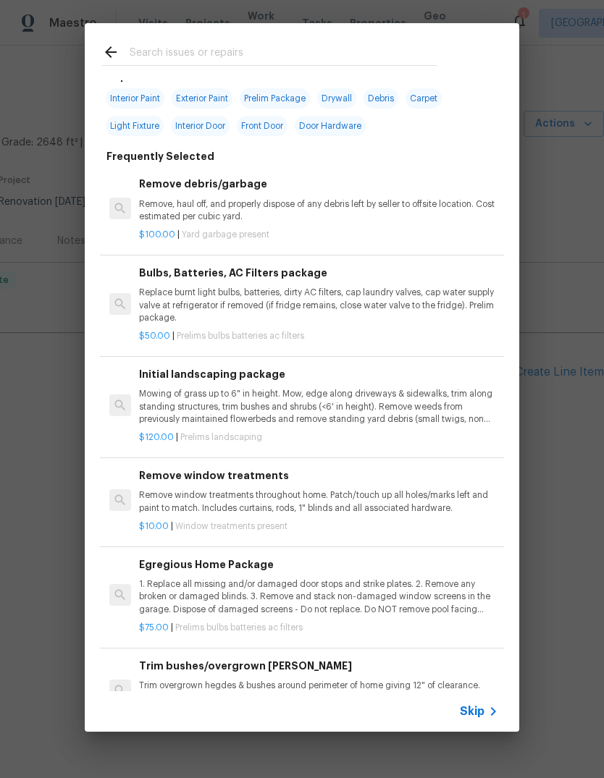
click at [371, 63] on input "text" at bounding box center [283, 54] width 307 height 22
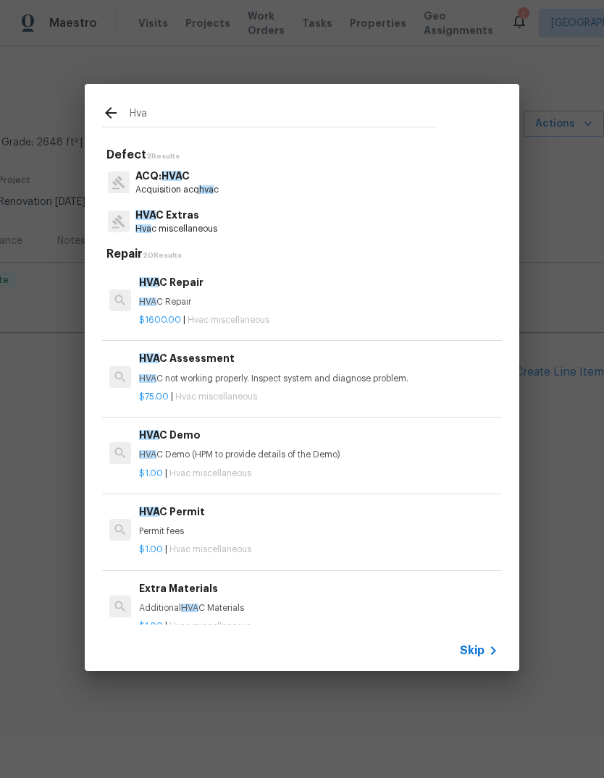
scroll to position [0, 0]
type input "Hvac"
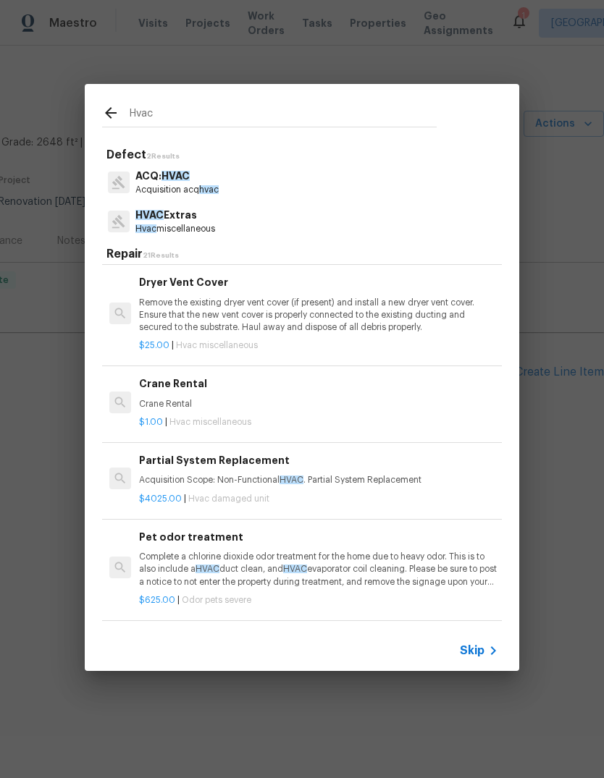
scroll to position [996, -1]
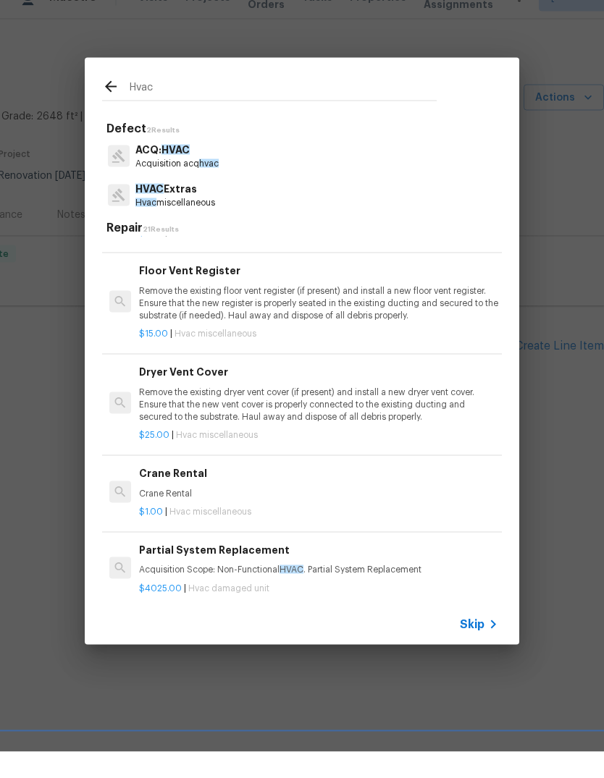
click at [215, 208] on p "HVAC Extras" at bounding box center [175, 215] width 80 height 15
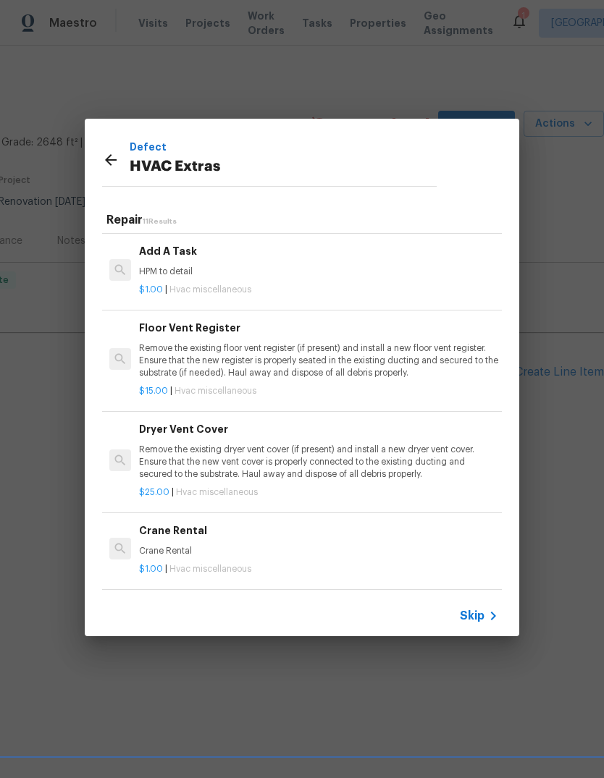
click at [245, 563] on p "$1.00 | Hvac miscellaneous" at bounding box center [318, 569] width 359 height 12
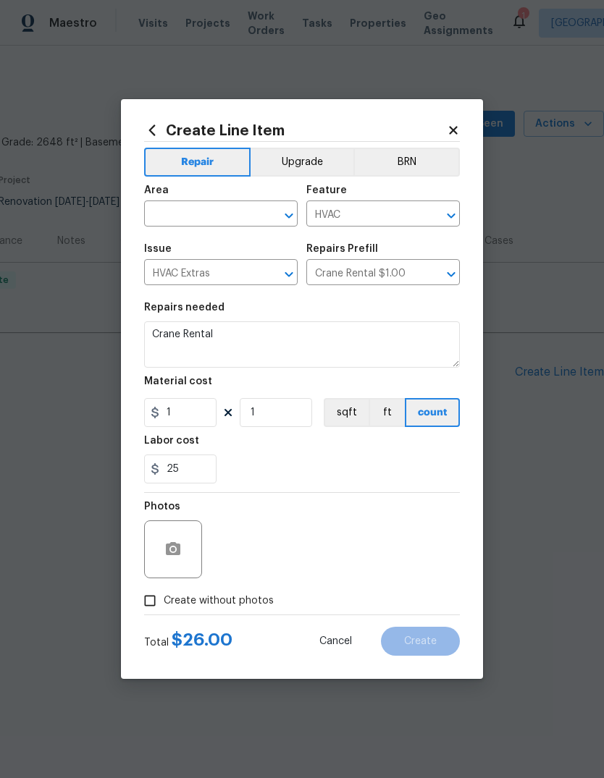
click at [460, 117] on div "Create Line Item Repair Upgrade BRN Area ​ Feature HVAC ​ Issue HVAC Extras ​ R…" at bounding box center [302, 389] width 362 height 580
click at [455, 124] on icon at bounding box center [453, 130] width 13 height 13
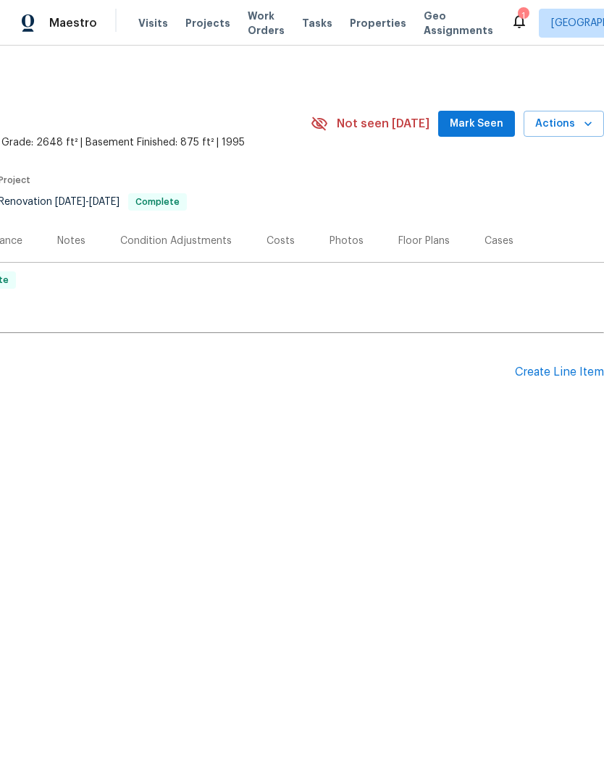
scroll to position [0, 214]
click at [542, 375] on div "Create Line Item" at bounding box center [559, 373] width 89 height 14
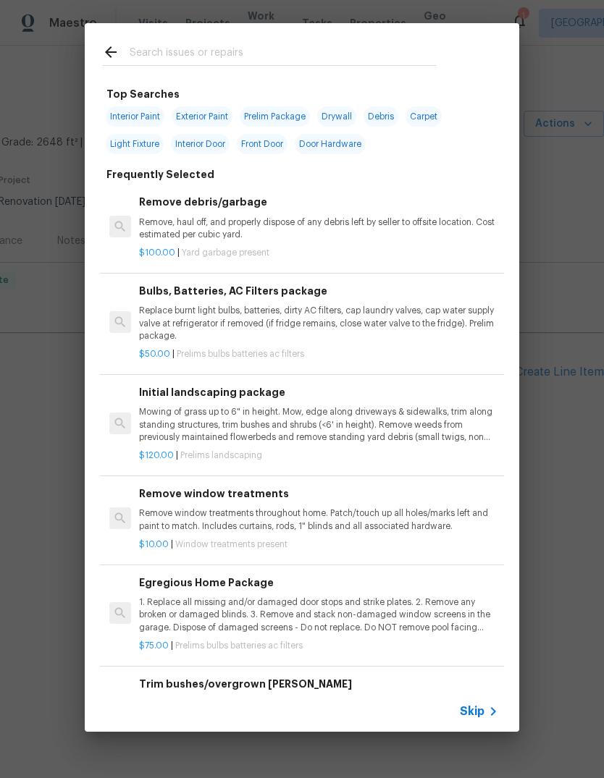
click at [314, 41] on div at bounding box center [269, 51] width 369 height 57
click at [295, 54] on input "text" at bounding box center [283, 54] width 307 height 22
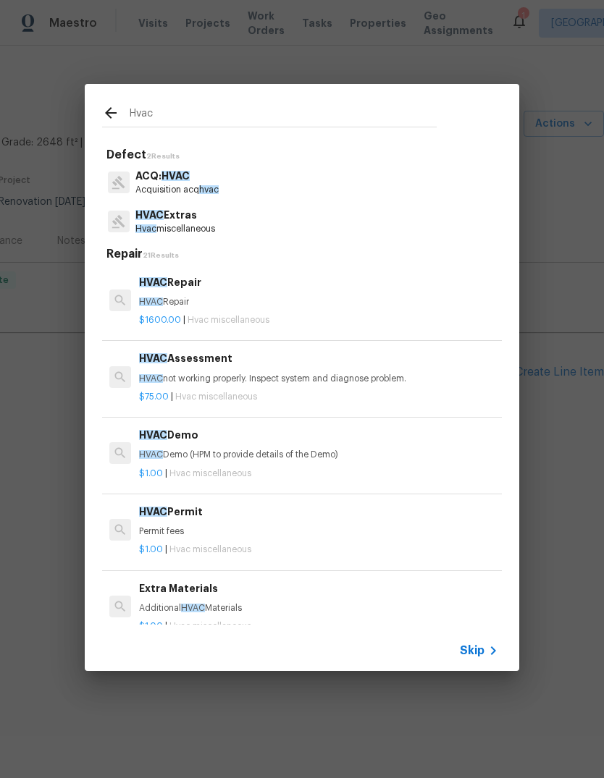
type input "HVAC"
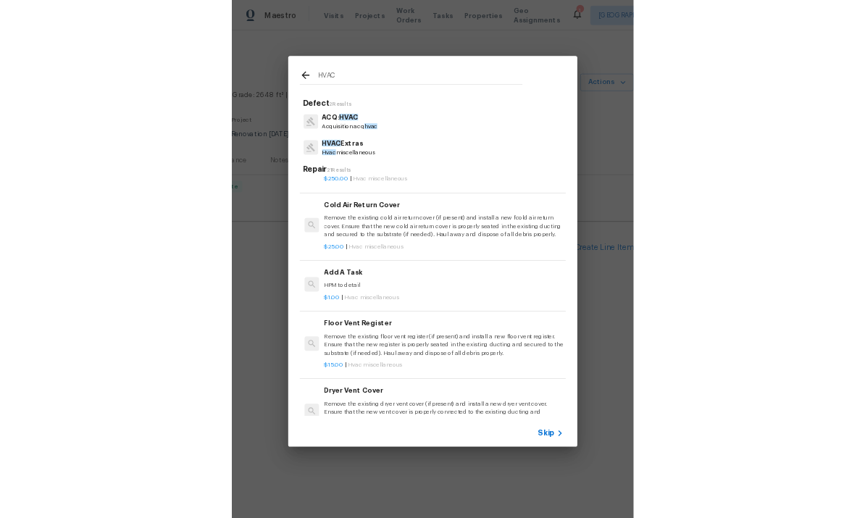
scroll to position [713, 0]
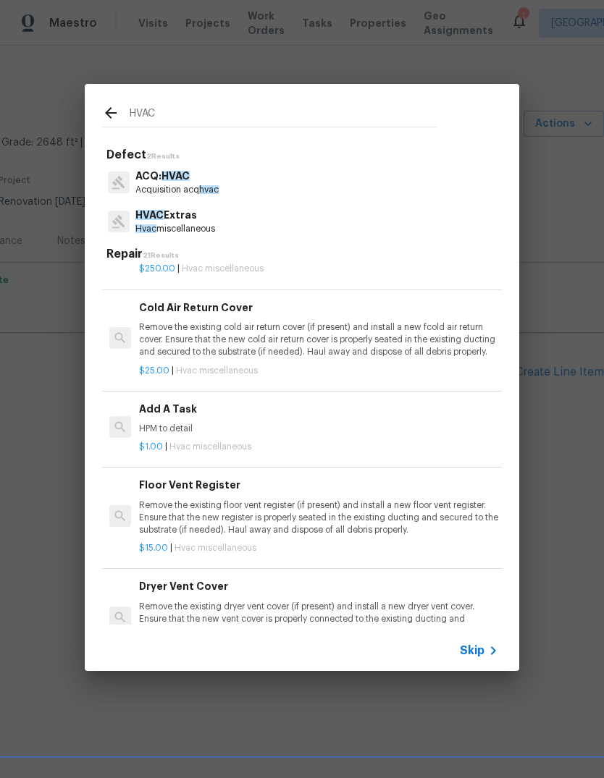
click at [218, 423] on p "HPM to detail" at bounding box center [318, 429] width 359 height 12
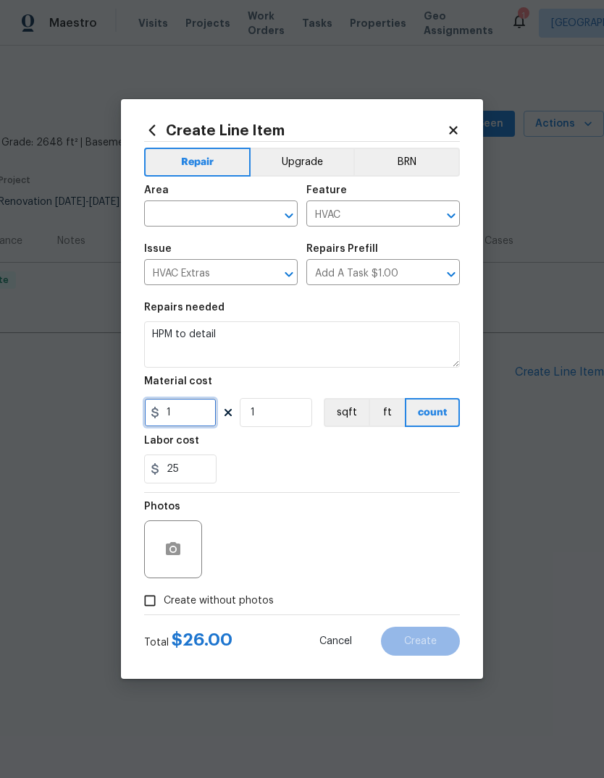
click at [185, 416] on input "1" at bounding box center [180, 412] width 72 height 29
click at [249, 204] on input "text" at bounding box center [200, 215] width 113 height 22
type input "75"
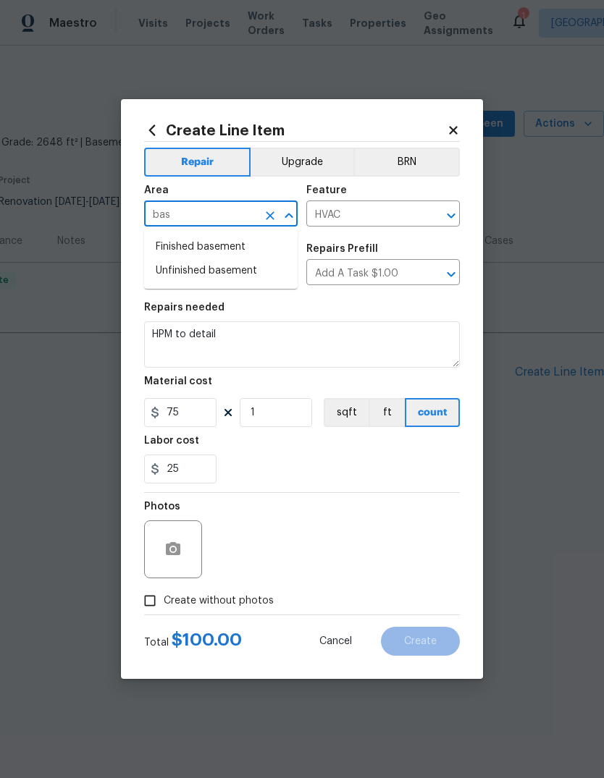
click at [250, 274] on li "Unfinished basement" at bounding box center [220, 271] width 153 height 24
type input "Unfinished basement"
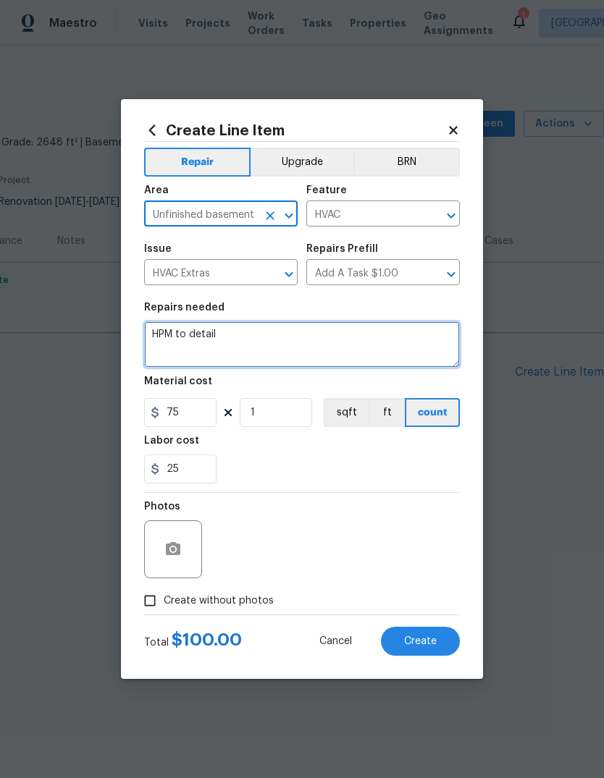
click at [311, 339] on textarea "HPM to detail" at bounding box center [302, 344] width 316 height 46
click at [343, 343] on textarea "HPM to detail" at bounding box center [302, 344] width 316 height 46
click at [342, 342] on textarea "HPM to detail" at bounding box center [302, 344] width 316 height 46
click at [327, 347] on textarea "HPM to detail" at bounding box center [302, 344] width 316 height 46
type textarea "H"
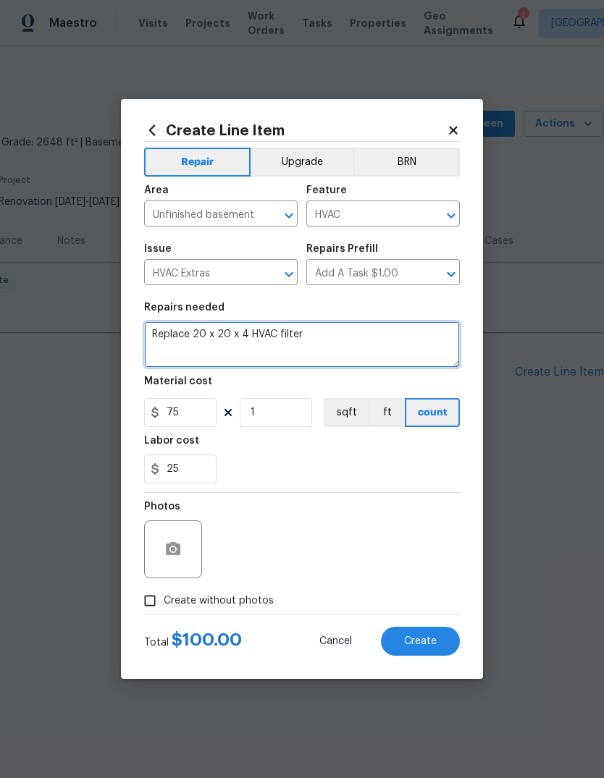
click at [230, 337] on textarea "Replace 20 x 20 x 4 HVAC filter" at bounding box center [302, 344] width 316 height 46
click at [390, 323] on textarea "Replace 20 x 25 x 4 HVAC filter" at bounding box center [302, 344] width 316 height 46
click at [390, 328] on textarea "Replace 20 x 25 x 4 HVAC filter" at bounding box center [302, 344] width 316 height 46
click at [398, 335] on textarea "Replace 20 x 25 x 4 HVAC filter" at bounding box center [302, 344] width 316 height 46
type textarea "Replace 20 x 25 x 4 HVAC filter and add multiple air fresheners throughout the …"
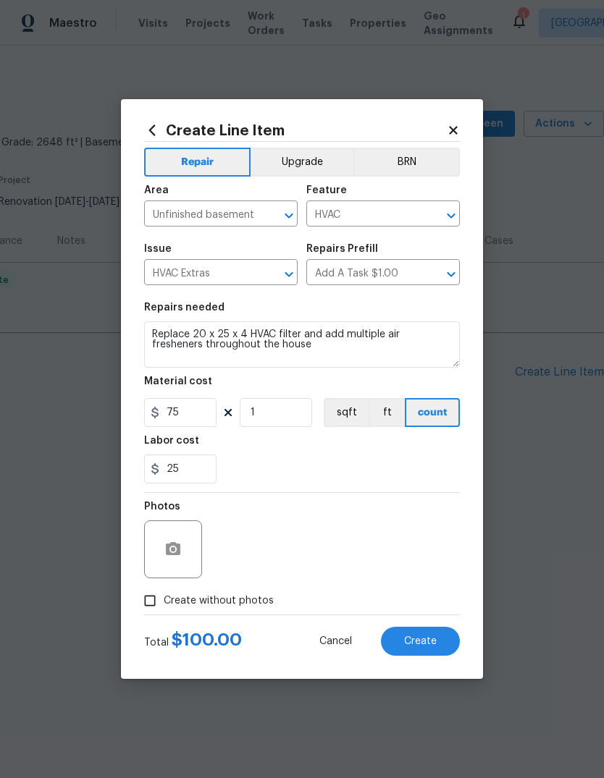
click at [454, 466] on div "25" at bounding box center [302, 469] width 316 height 29
click at [155, 602] on input "Create without photos" at bounding box center [150, 601] width 28 height 28
checkbox input "true"
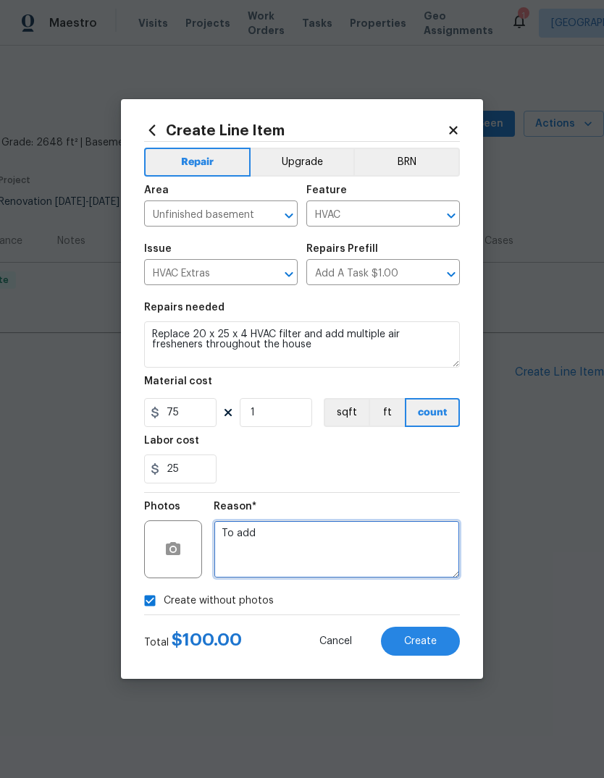
click at [368, 544] on textarea "To add" at bounding box center [337, 550] width 246 height 58
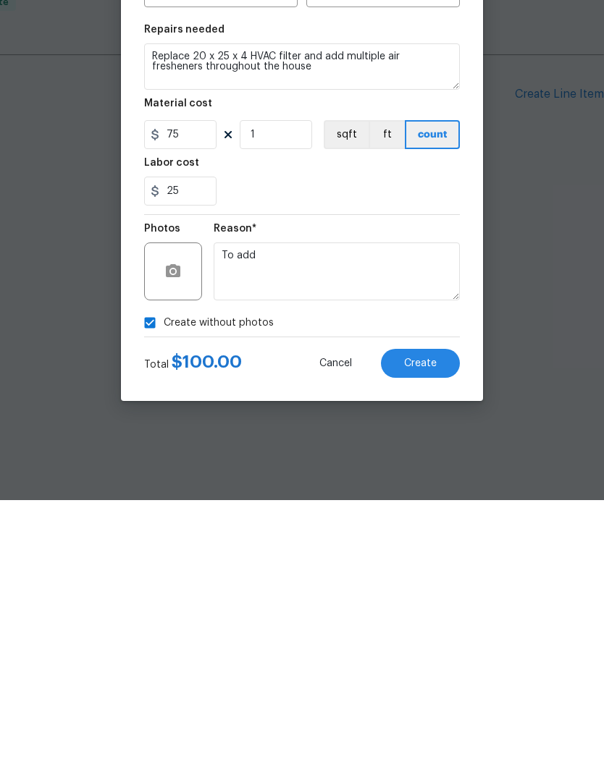
click at [421, 636] on span "Create" at bounding box center [420, 641] width 33 height 11
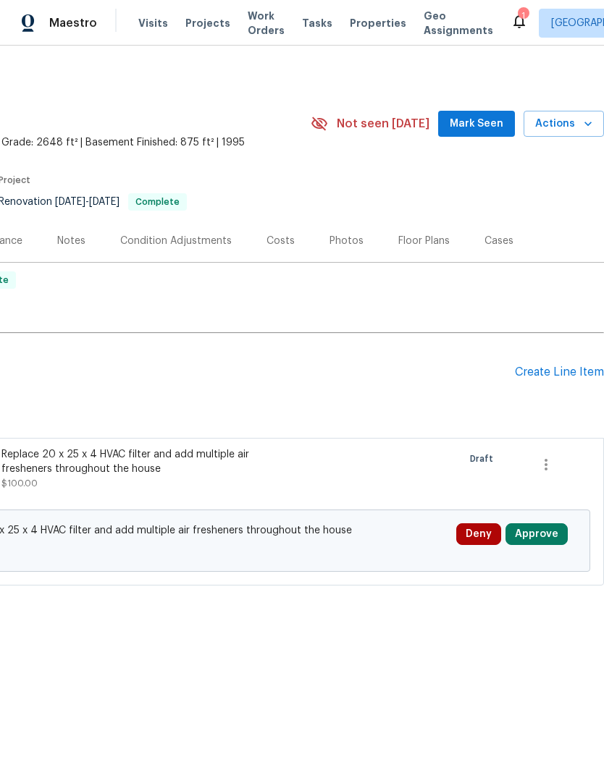
click at [526, 530] on button "Approve" at bounding box center [536, 534] width 62 height 22
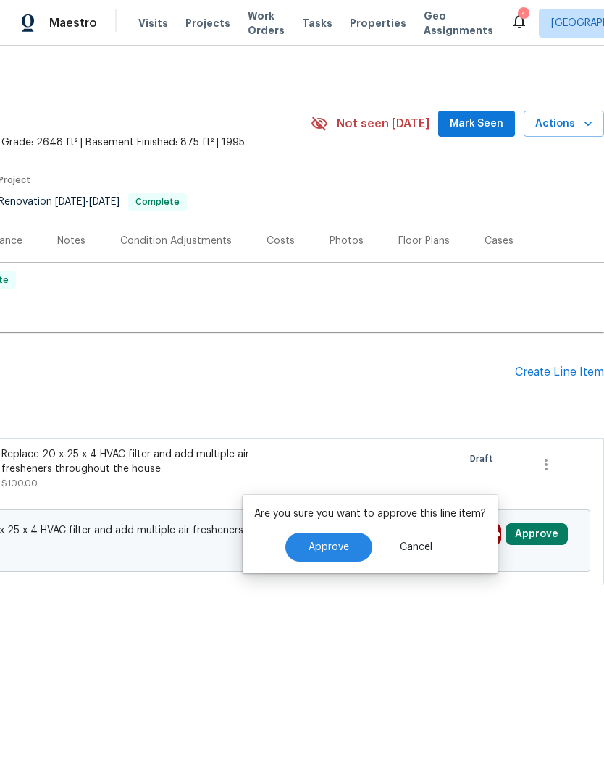
click at [325, 560] on button "Approve" at bounding box center [328, 547] width 87 height 29
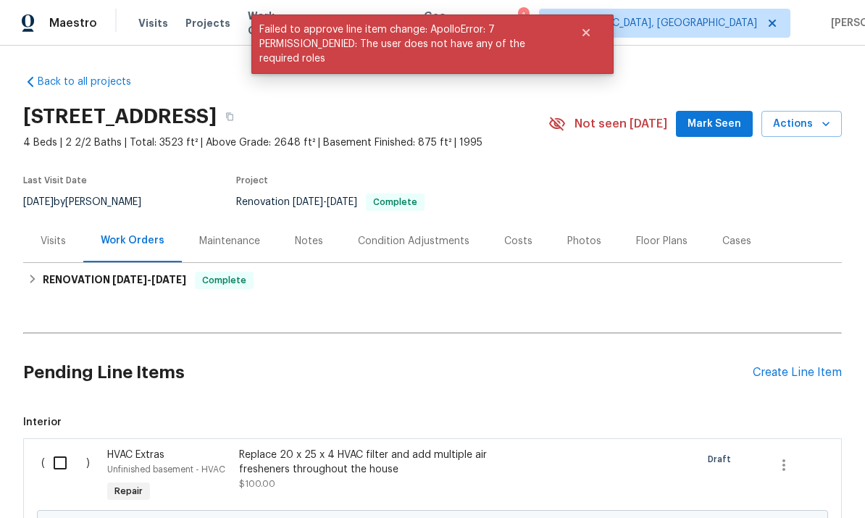
scroll to position [0, 0]
click at [62, 235] on div "Visits" at bounding box center [53, 241] width 25 height 14
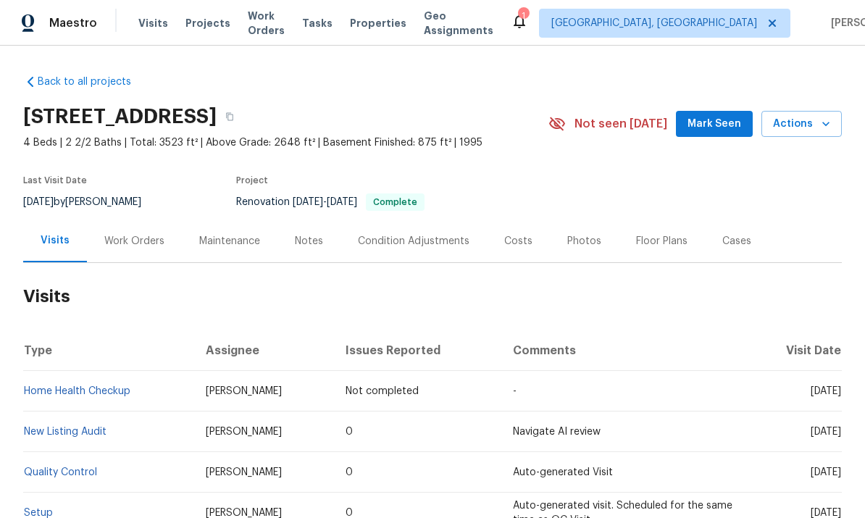
click at [130, 245] on div "Work Orders" at bounding box center [134, 241] width 60 height 14
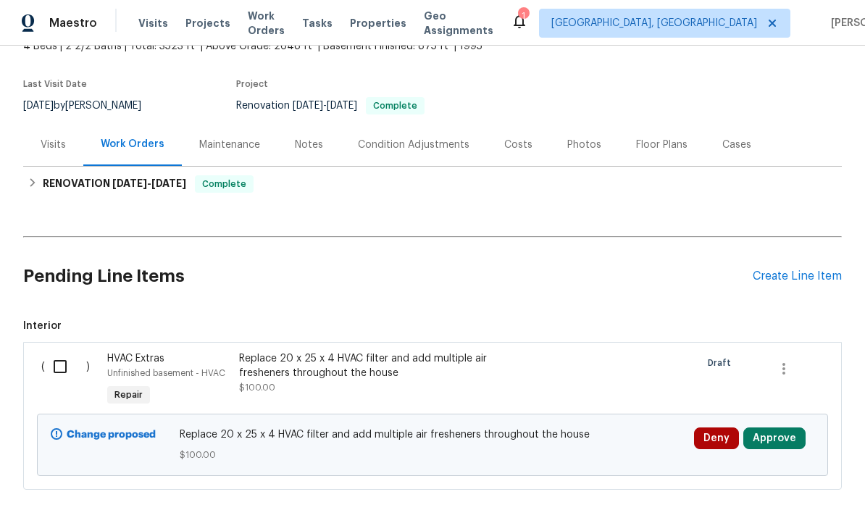
scroll to position [102, 0]
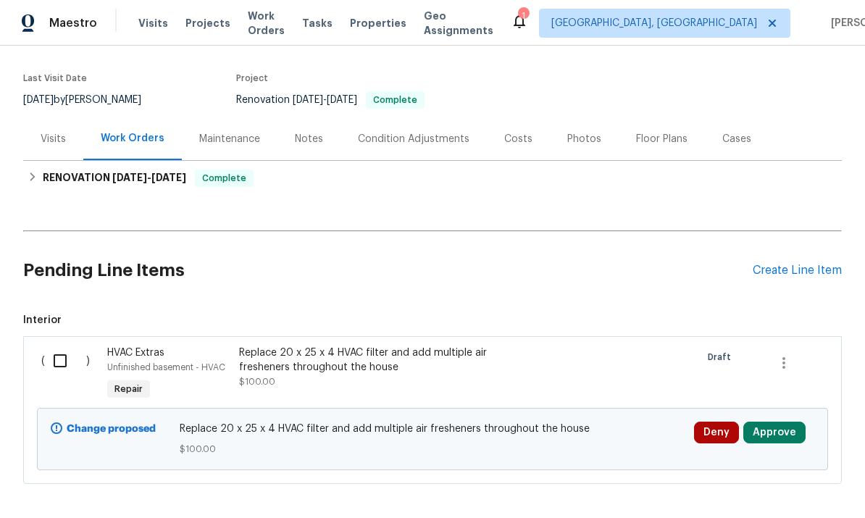
click at [65, 371] on input "checkbox" at bounding box center [65, 360] width 41 height 30
checkbox input "true"
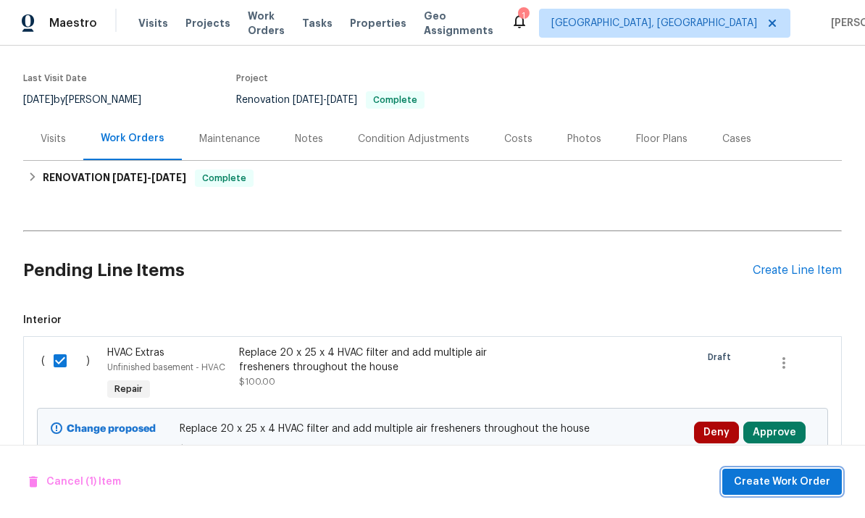
click at [603, 485] on span "Create Work Order" at bounding box center [781, 482] width 96 height 18
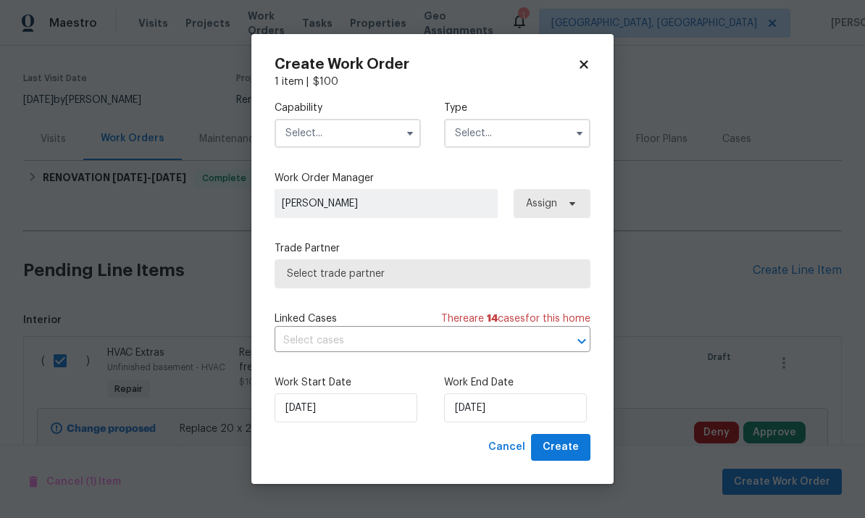
click at [360, 130] on input "text" at bounding box center [347, 133] width 146 height 29
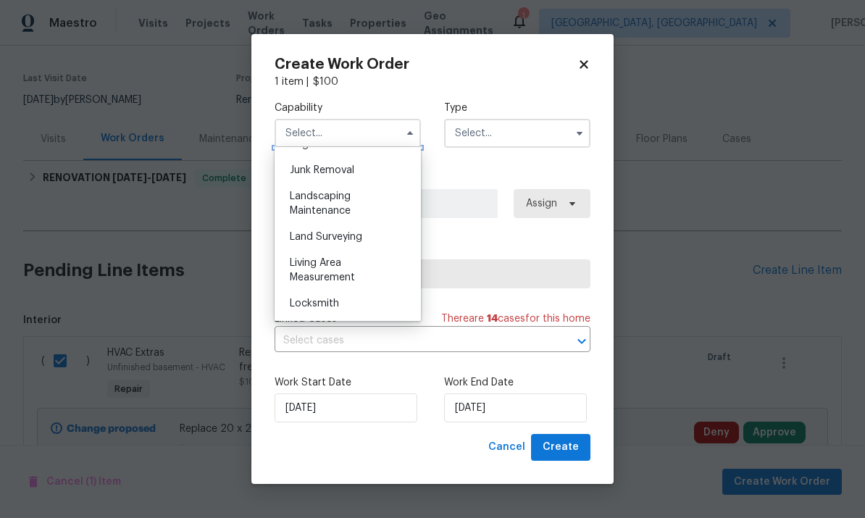
scroll to position [908, 0]
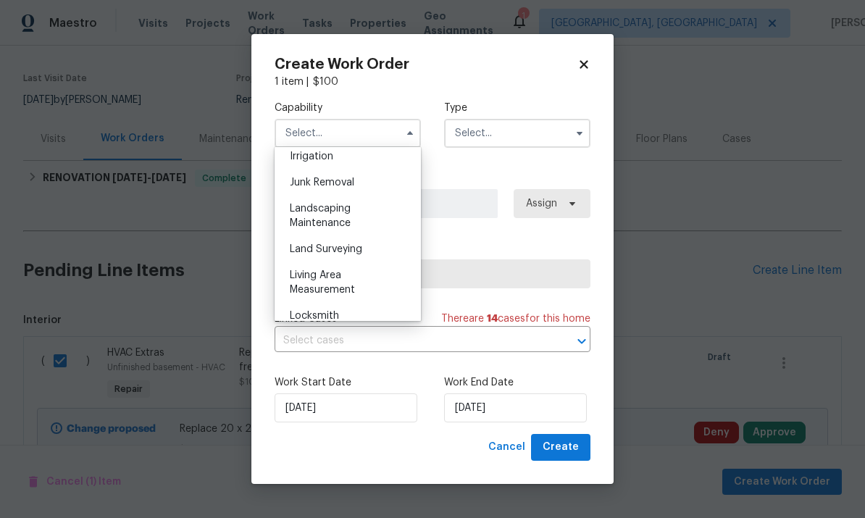
click at [369, 185] on div "Junk Removal" at bounding box center [347, 182] width 139 height 26
type input "Junk Removal"
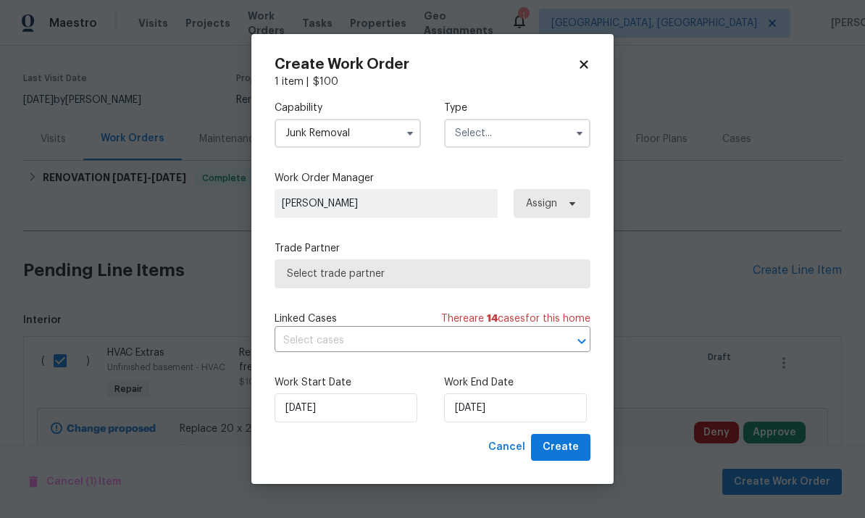
click at [527, 130] on input "text" at bounding box center [517, 133] width 146 height 29
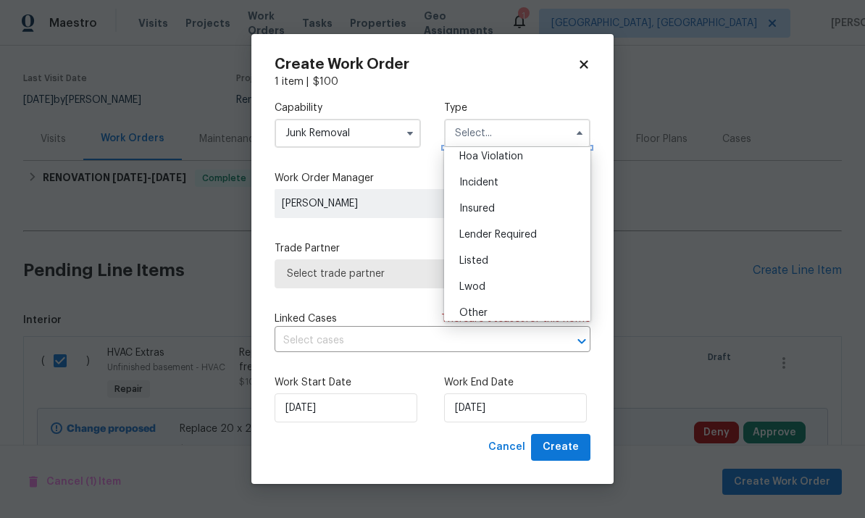
scroll to position [62, 0]
click at [505, 239] on div "Listed" at bounding box center [516, 232] width 139 height 26
type input "Listed"
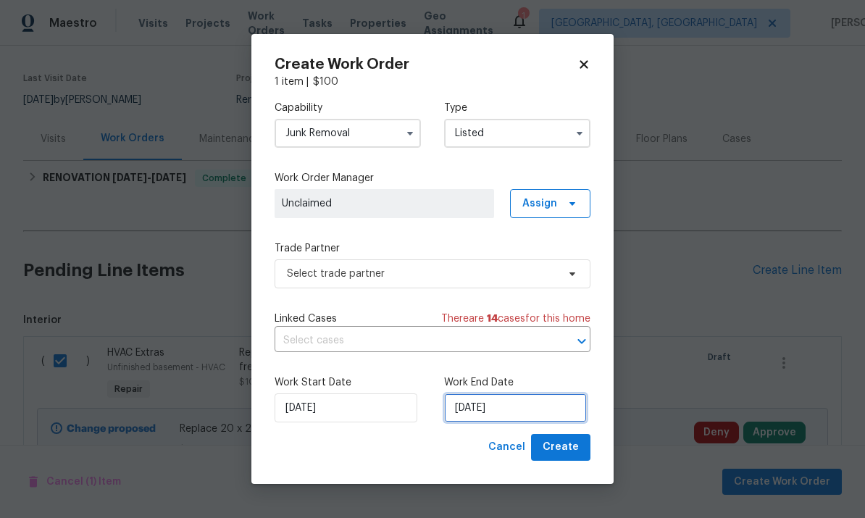
click at [509, 413] on input "[DATE]" at bounding box center [515, 407] width 143 height 29
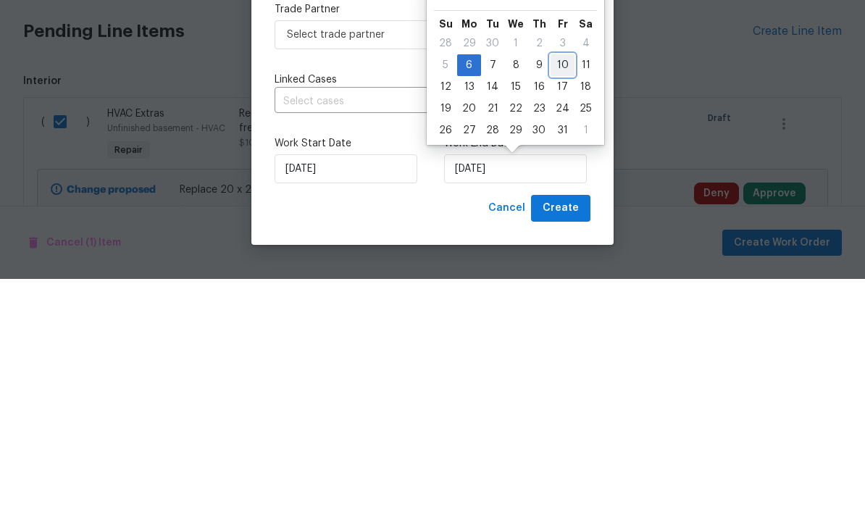
click at [553, 294] on div "10" at bounding box center [562, 304] width 24 height 20
type input "[DATE]"
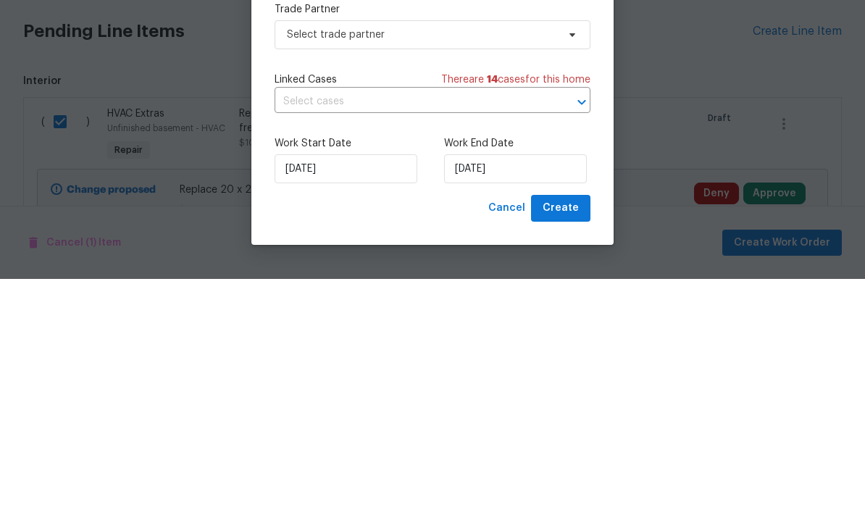
scroll to position [54, 0]
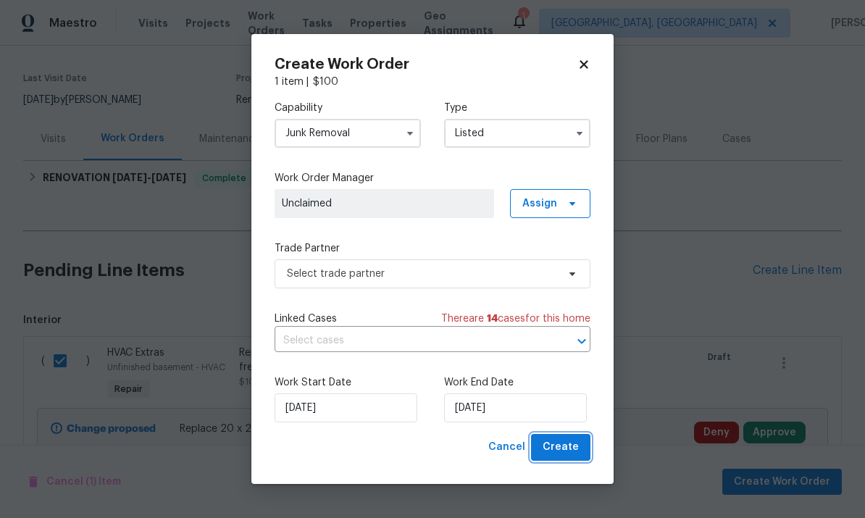
click at [568, 448] on span "Create" at bounding box center [560, 447] width 36 height 18
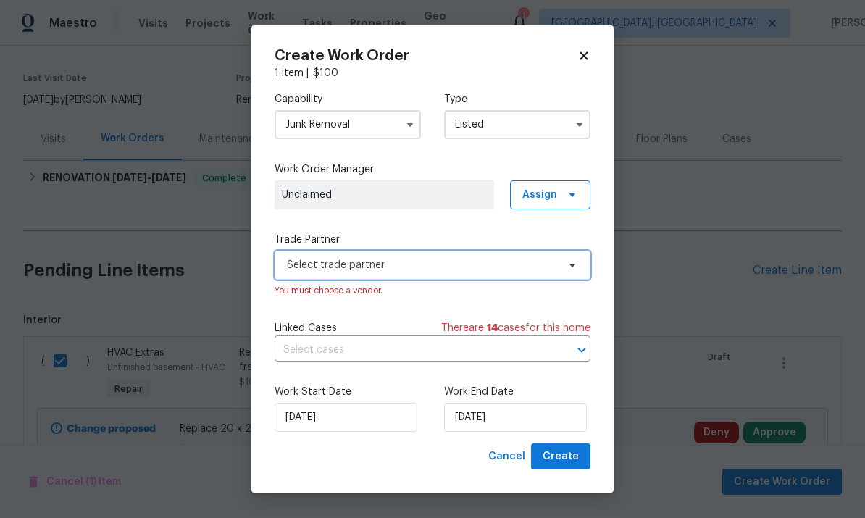
click at [454, 251] on span "Select trade partner" at bounding box center [432, 265] width 316 height 29
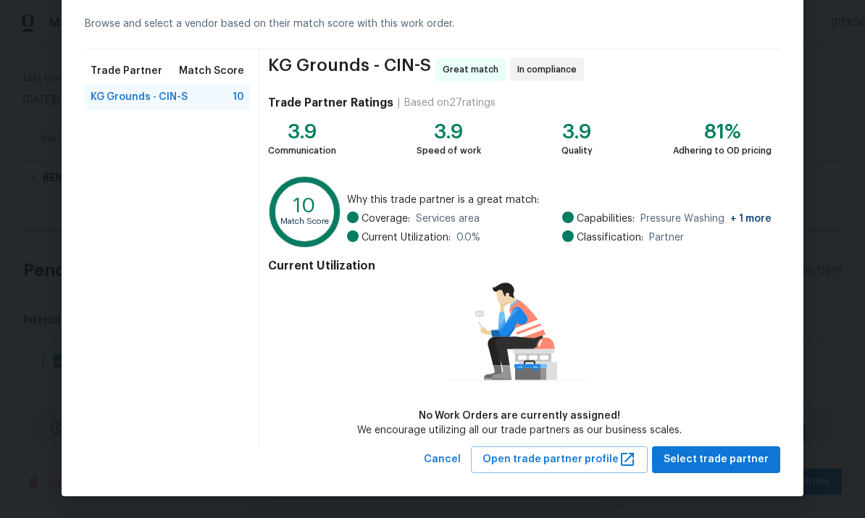
scroll to position [62, 0]
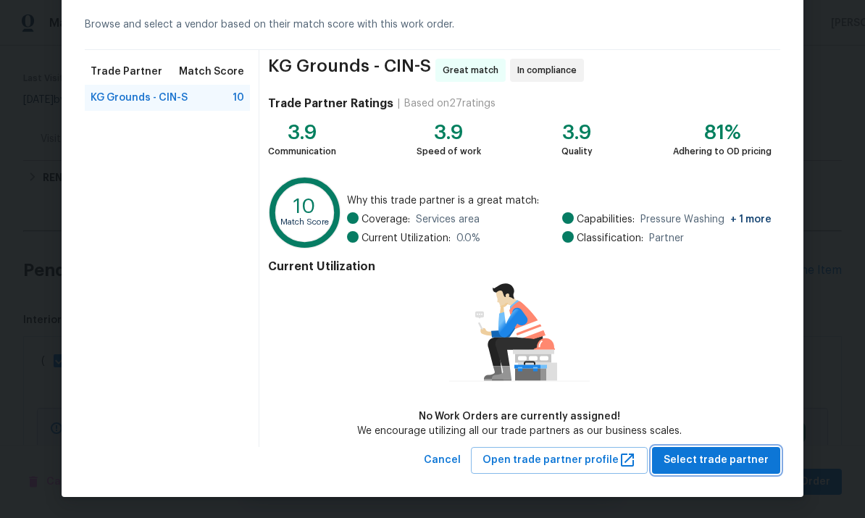
click at [603, 464] on span "Select trade partner" at bounding box center [715, 460] width 105 height 18
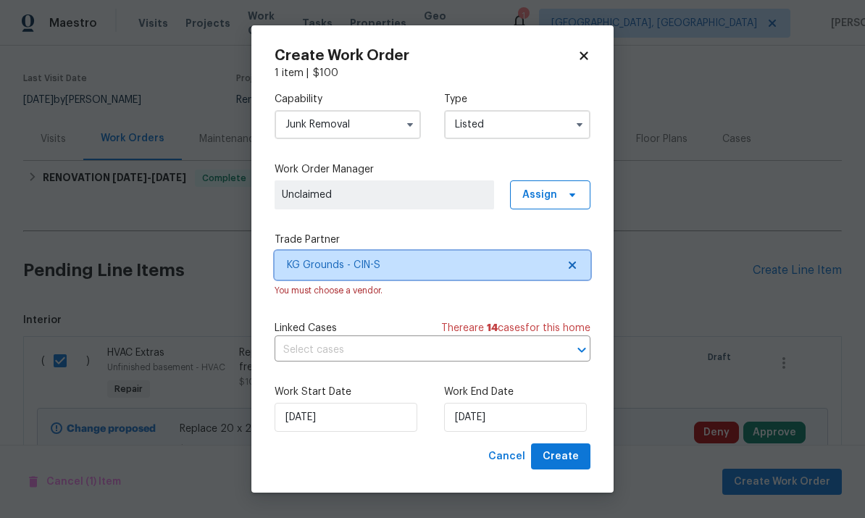
scroll to position [0, 0]
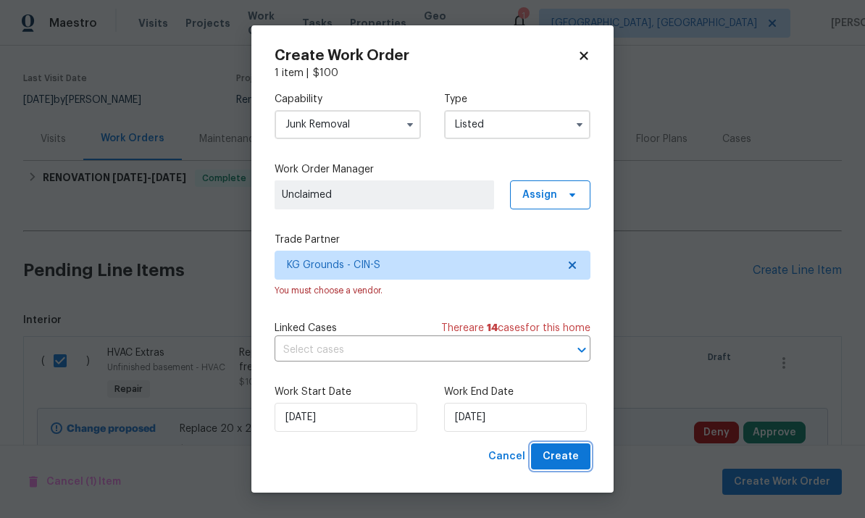
click at [566, 457] on span "Create" at bounding box center [560, 456] width 36 height 18
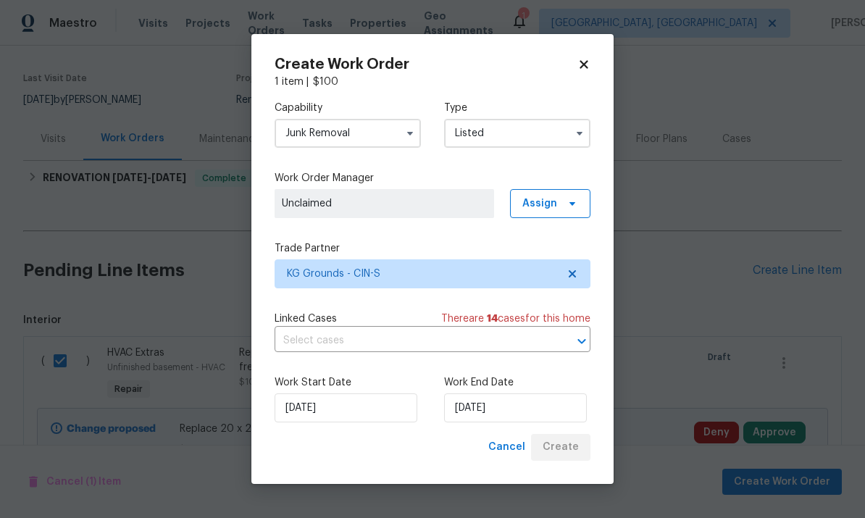
checkbox input "false"
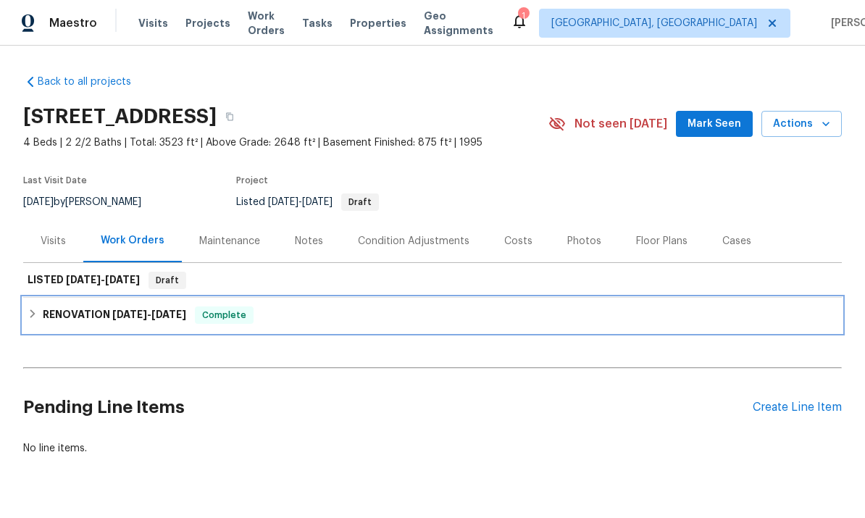
click at [202, 306] on div "Complete" at bounding box center [224, 314] width 59 height 17
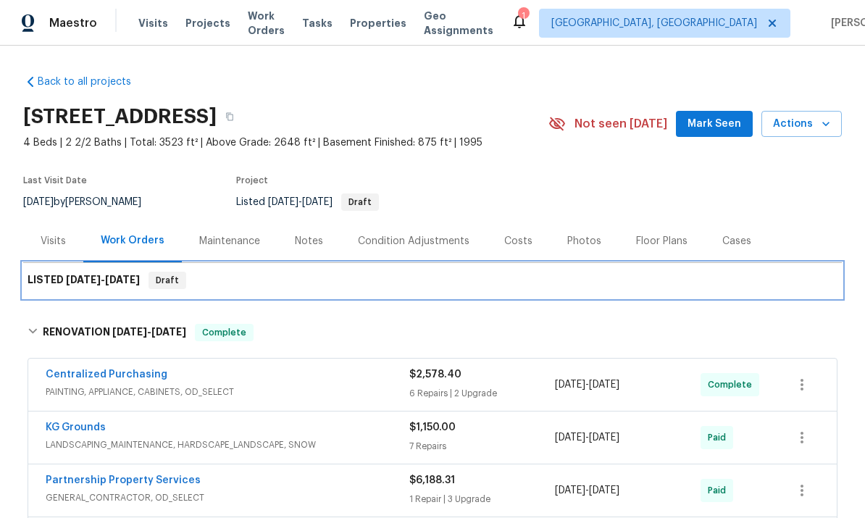
click at [603, 263] on div "LISTED 10/6/25 - 10/10/25 Draft" at bounding box center [432, 280] width 818 height 35
click at [140, 274] on span "[DATE]" at bounding box center [122, 279] width 35 height 10
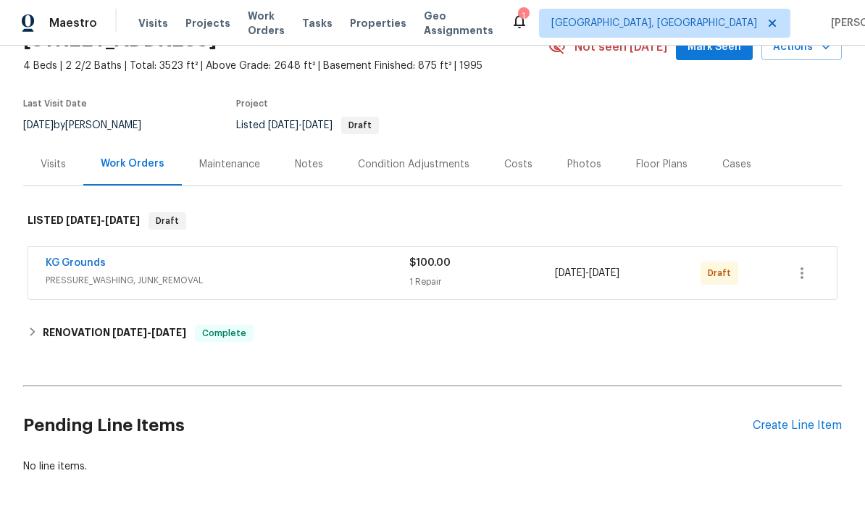
scroll to position [76, 0]
click at [808, 270] on icon "button" at bounding box center [801, 273] width 17 height 17
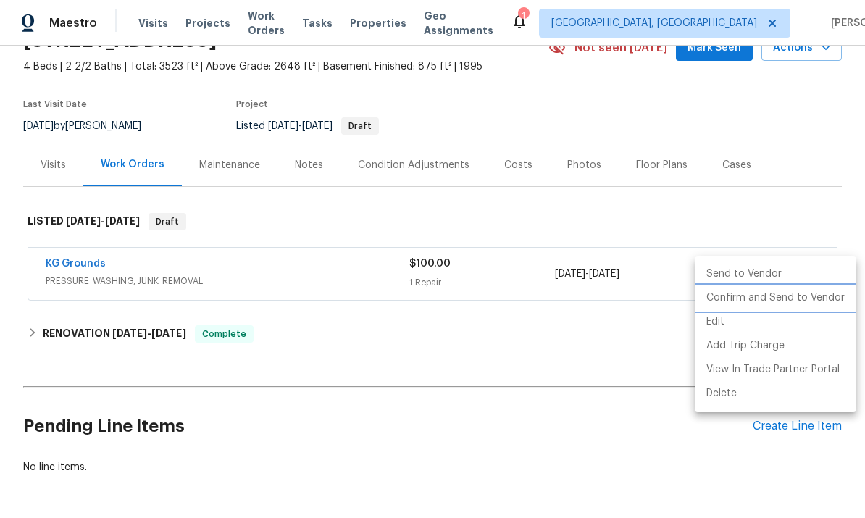
click at [816, 300] on li "Confirm and Send to Vendor" at bounding box center [774, 298] width 161 height 24
